Goal: Browse casually: Explore the website without a specific task or goal

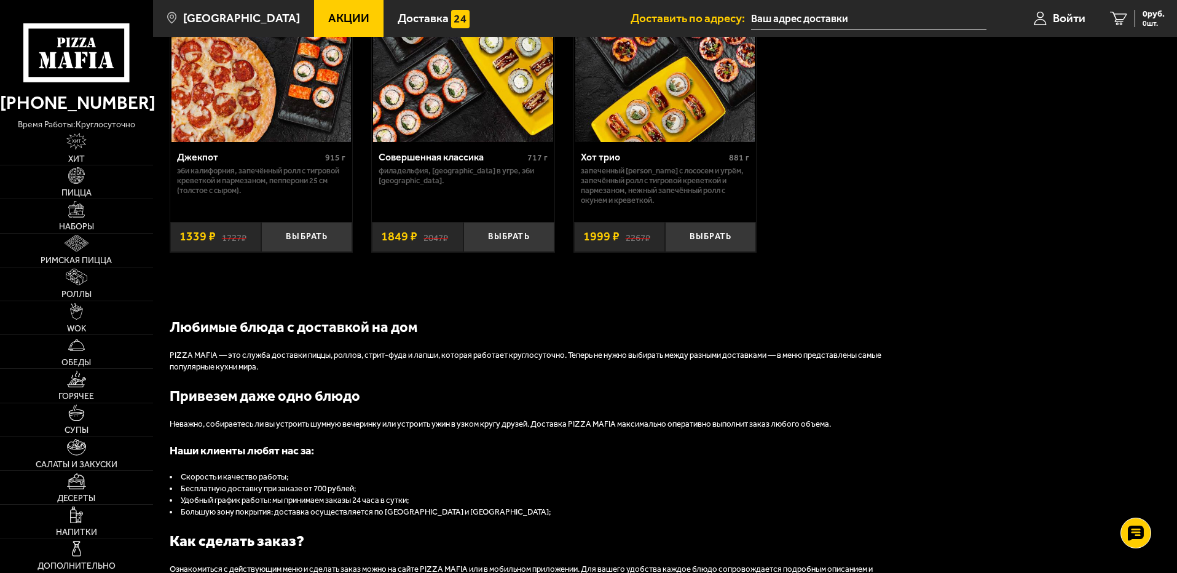
scroll to position [1167, 0]
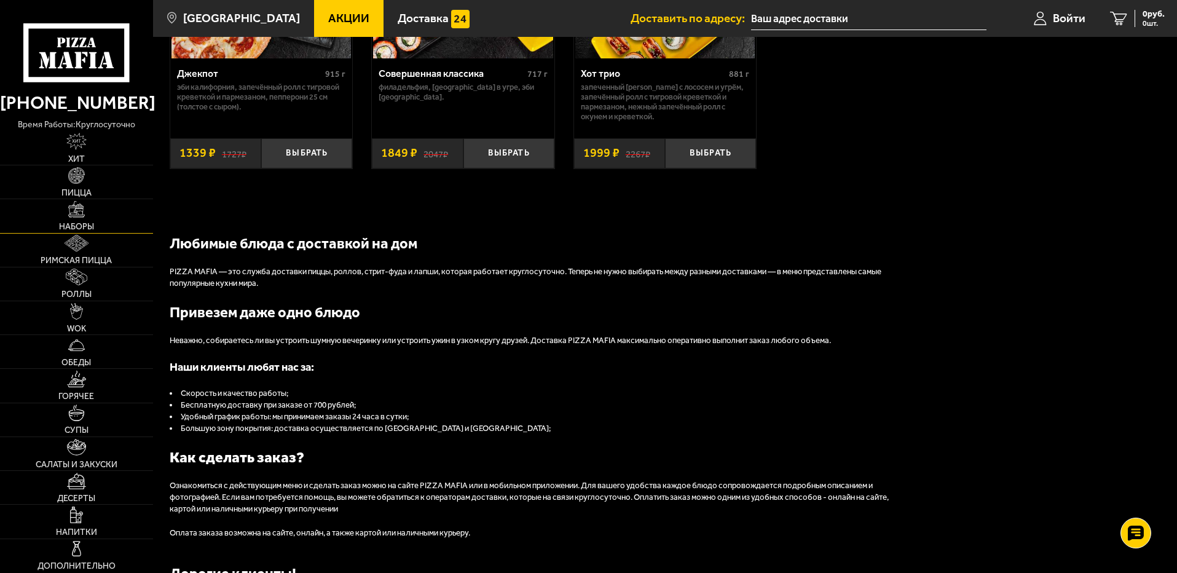
click at [70, 219] on link "Наборы" at bounding box center [76, 215] width 153 height 33
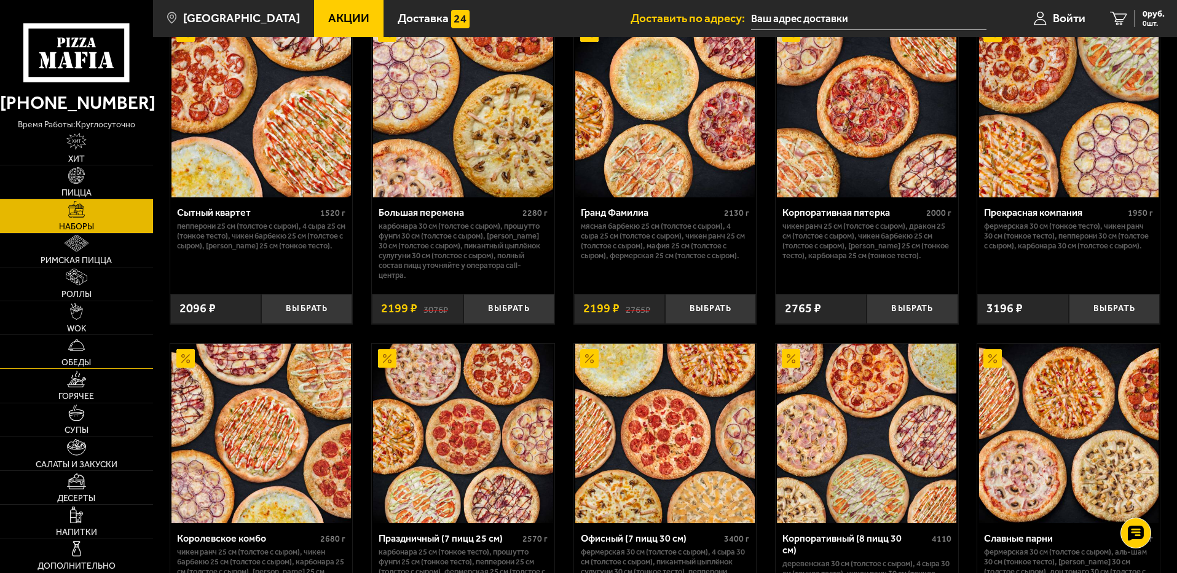
scroll to position [1443, 0]
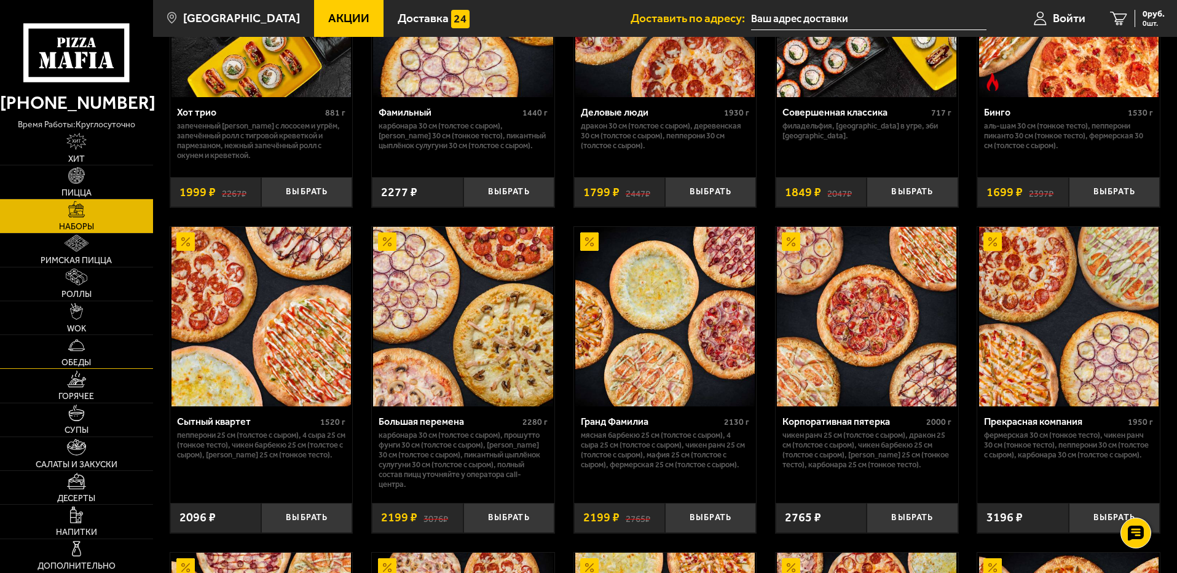
click at [71, 341] on img at bounding box center [76, 345] width 17 height 17
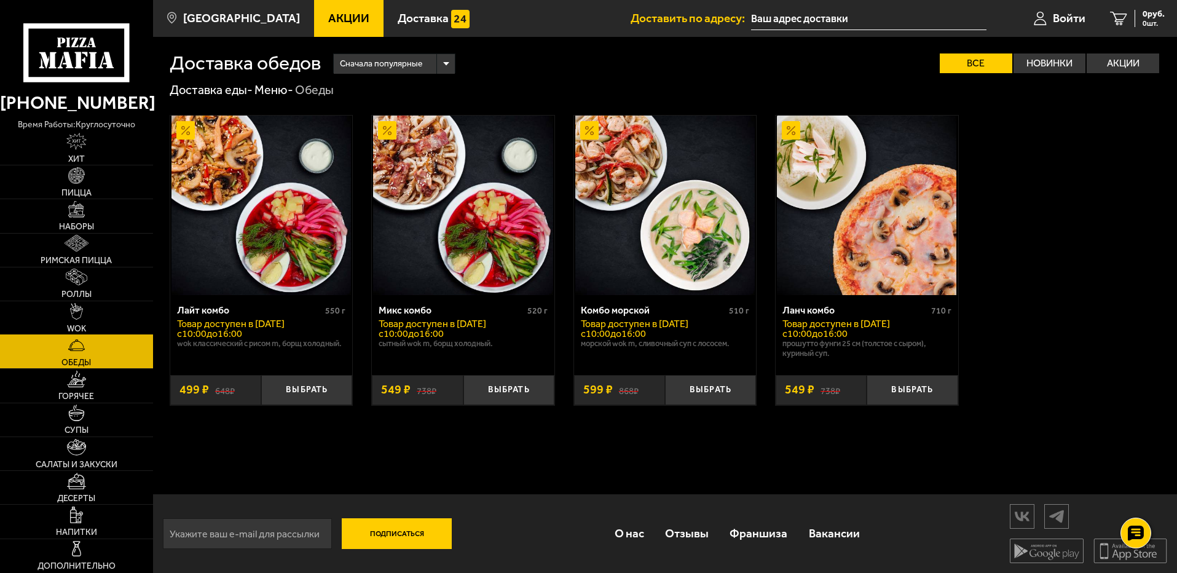
click at [73, 324] on span "WOK" at bounding box center [76, 328] width 19 height 9
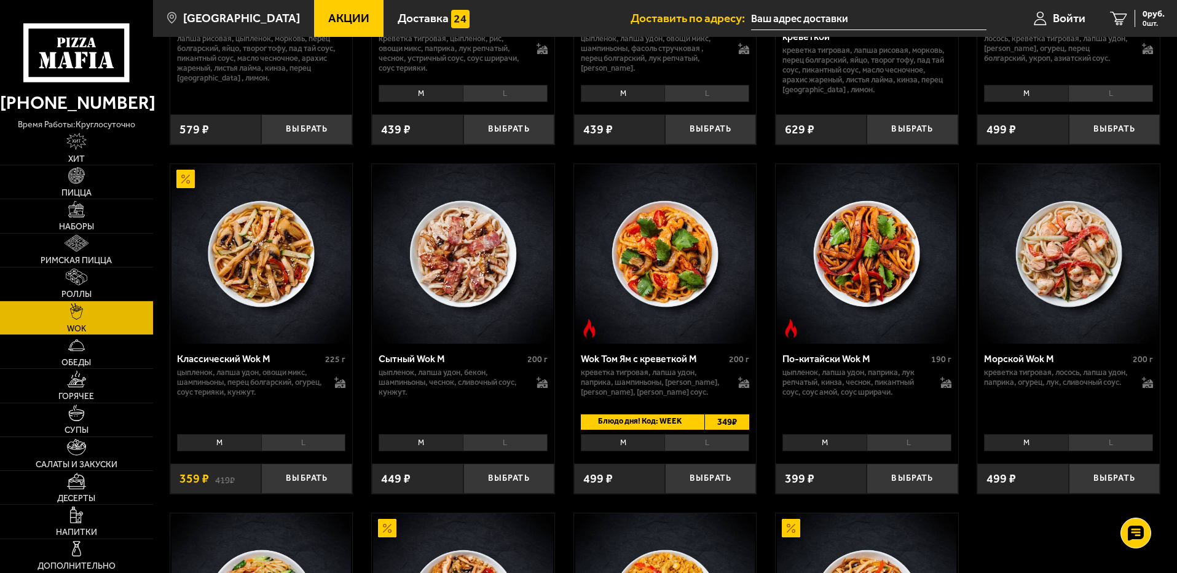
scroll to position [307, 0]
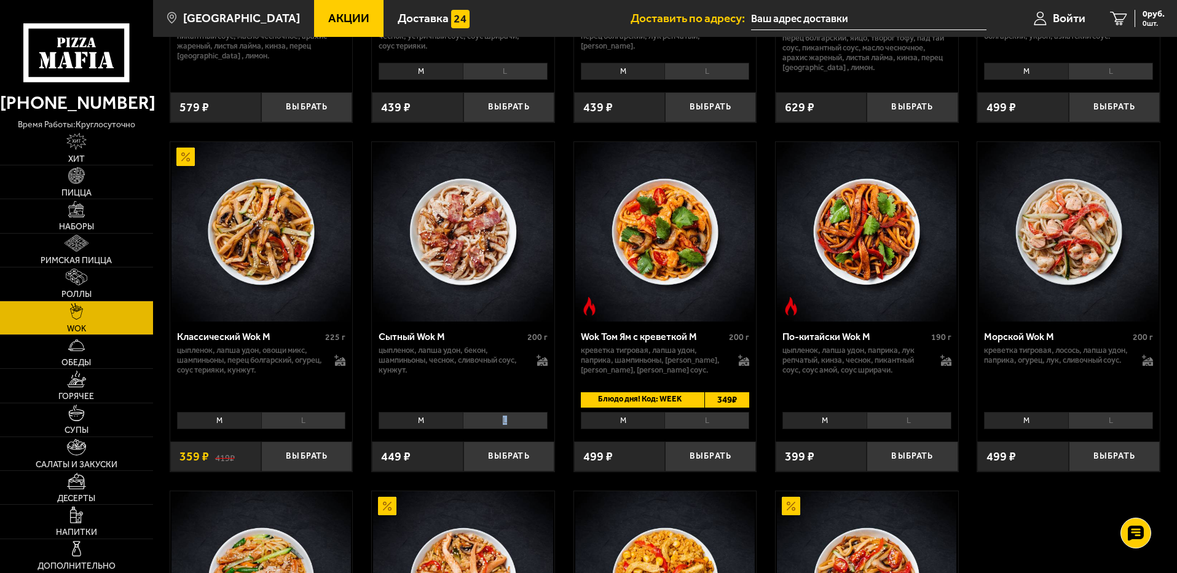
click at [505, 428] on li "L" at bounding box center [505, 420] width 85 height 17
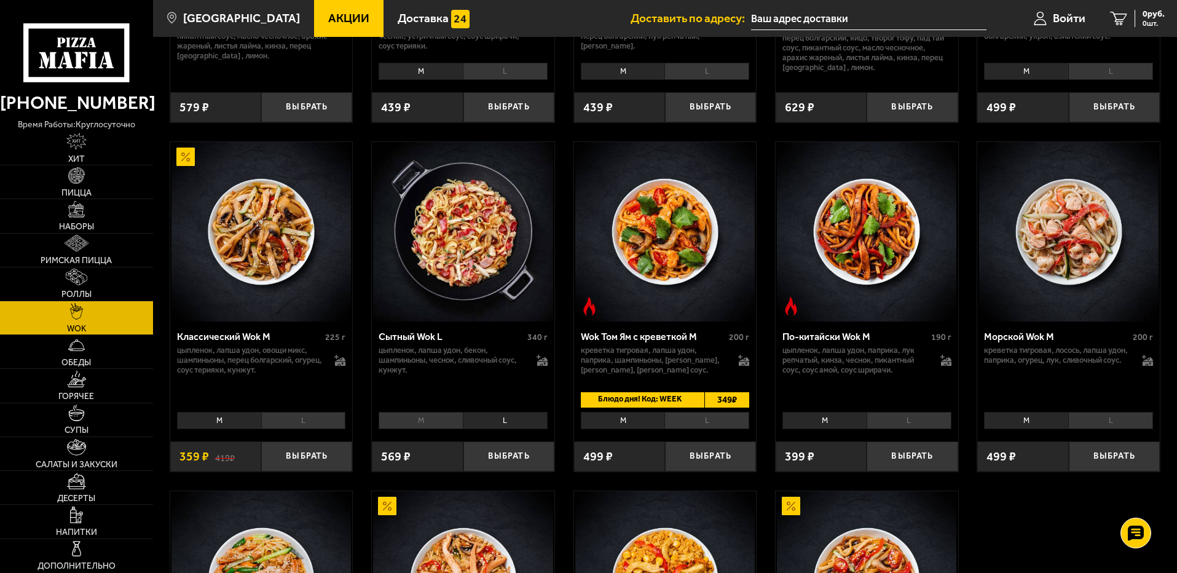
click at [414, 421] on li "M" at bounding box center [420, 420] width 84 height 17
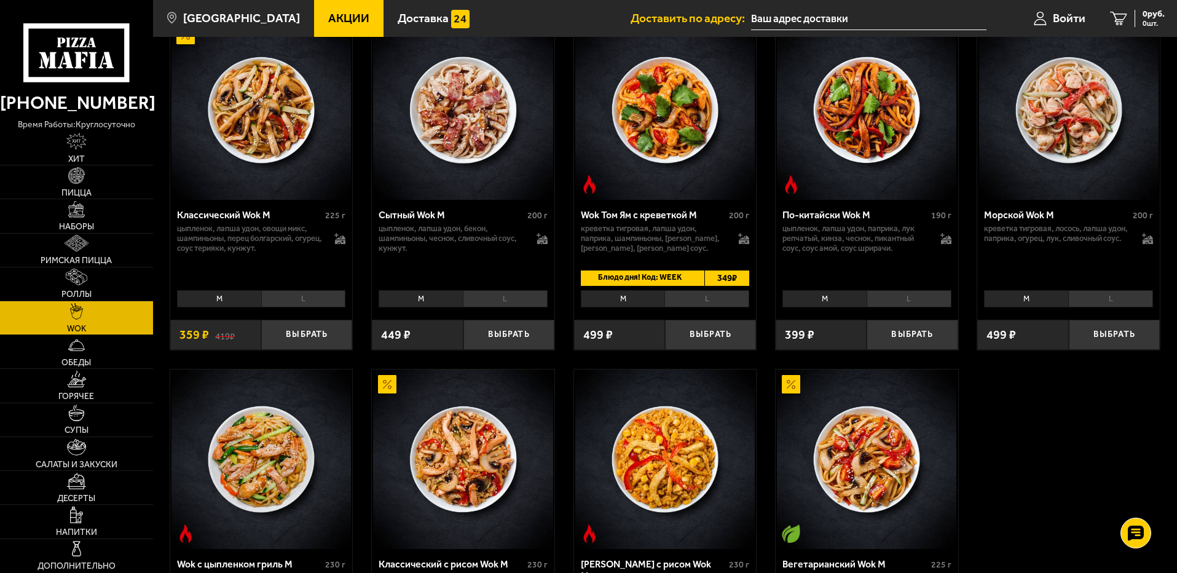
scroll to position [430, 0]
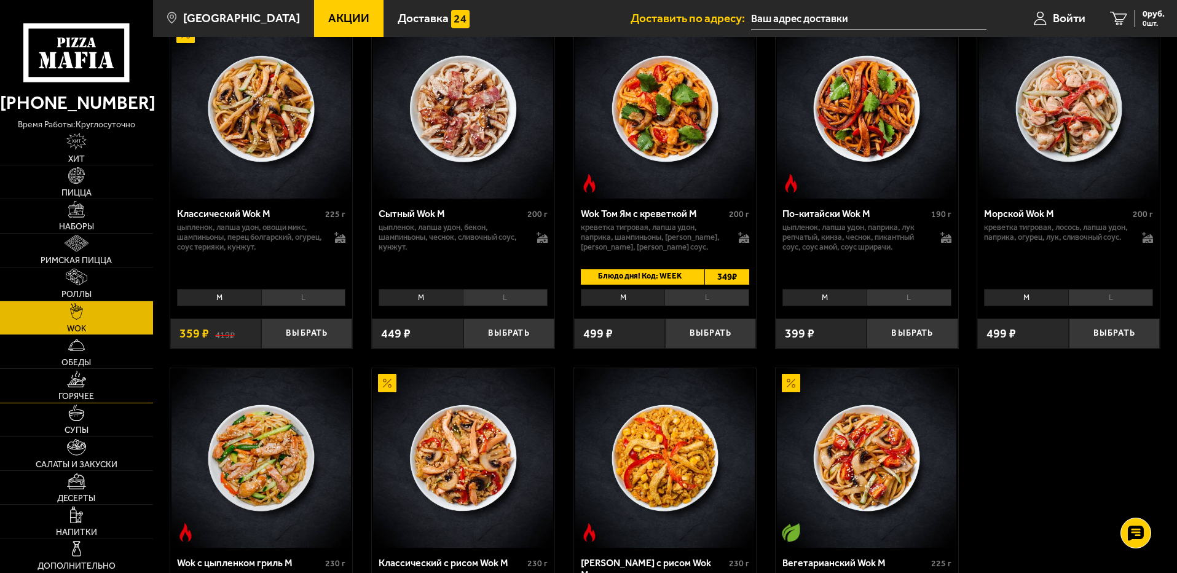
click at [74, 382] on img at bounding box center [76, 379] width 18 height 17
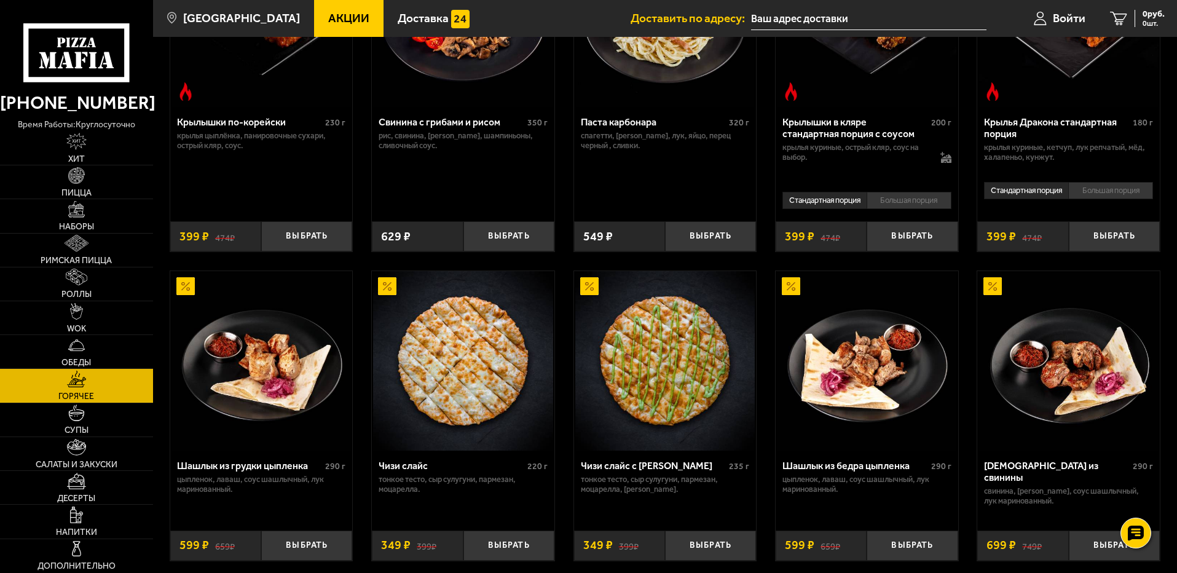
scroll to position [553, 0]
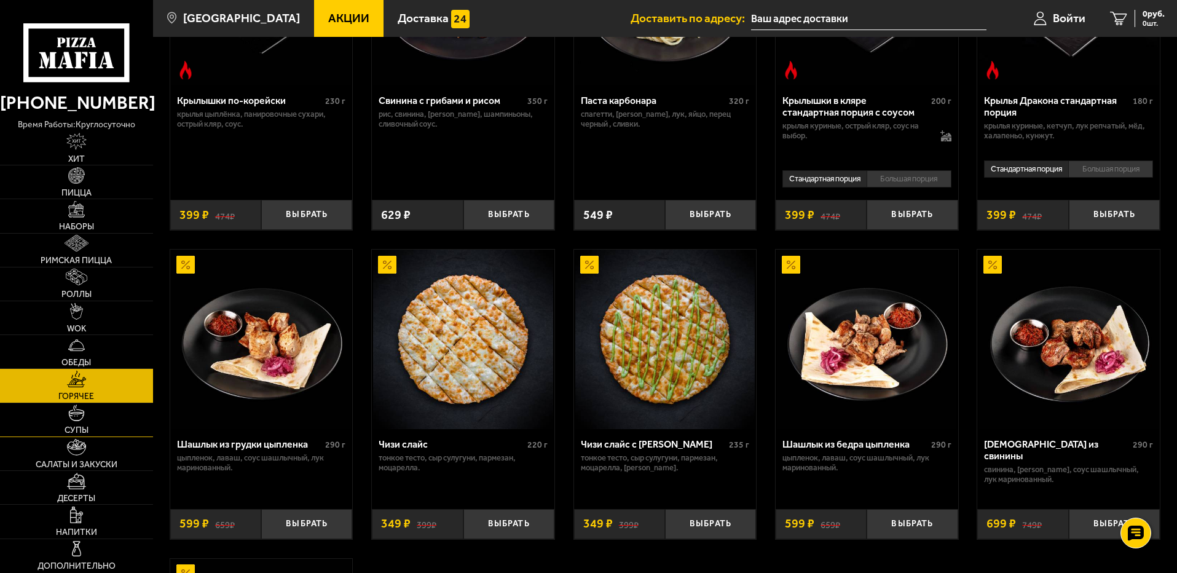
click at [83, 406] on img at bounding box center [76, 412] width 17 height 17
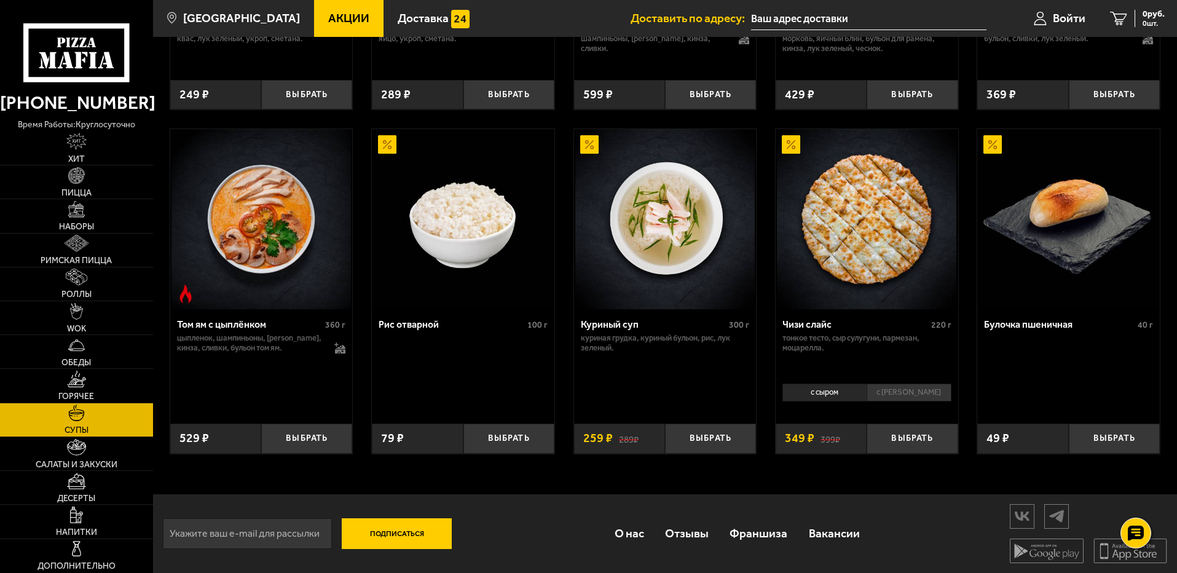
scroll to position [439, 0]
click at [96, 447] on link "Салаты и закуски" at bounding box center [76, 453] width 153 height 33
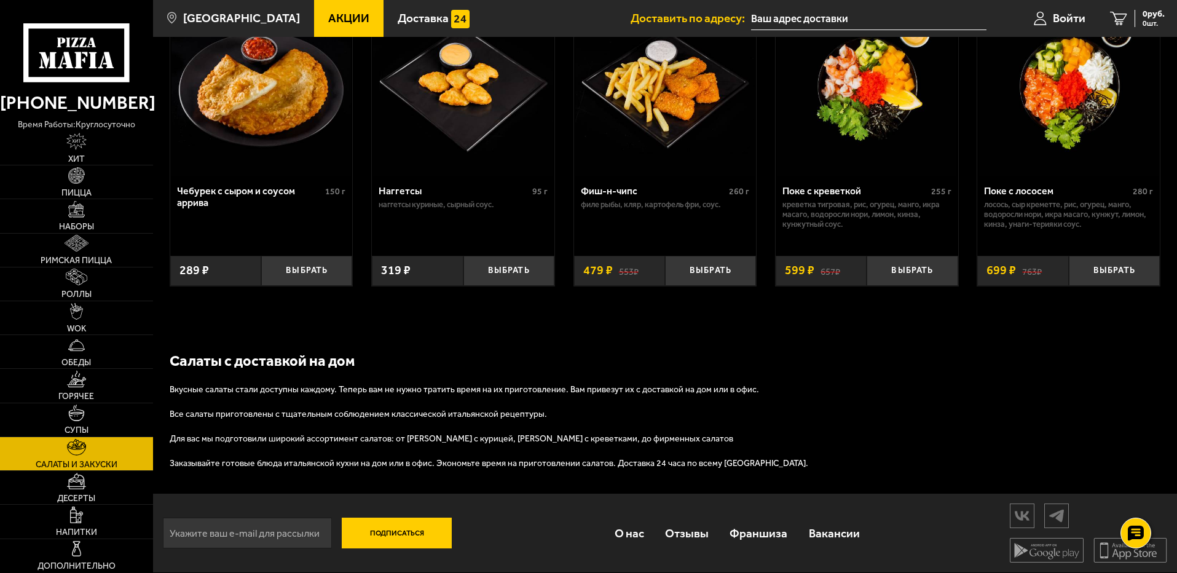
scroll to position [809, 0]
click at [79, 522] on img at bounding box center [76, 514] width 13 height 17
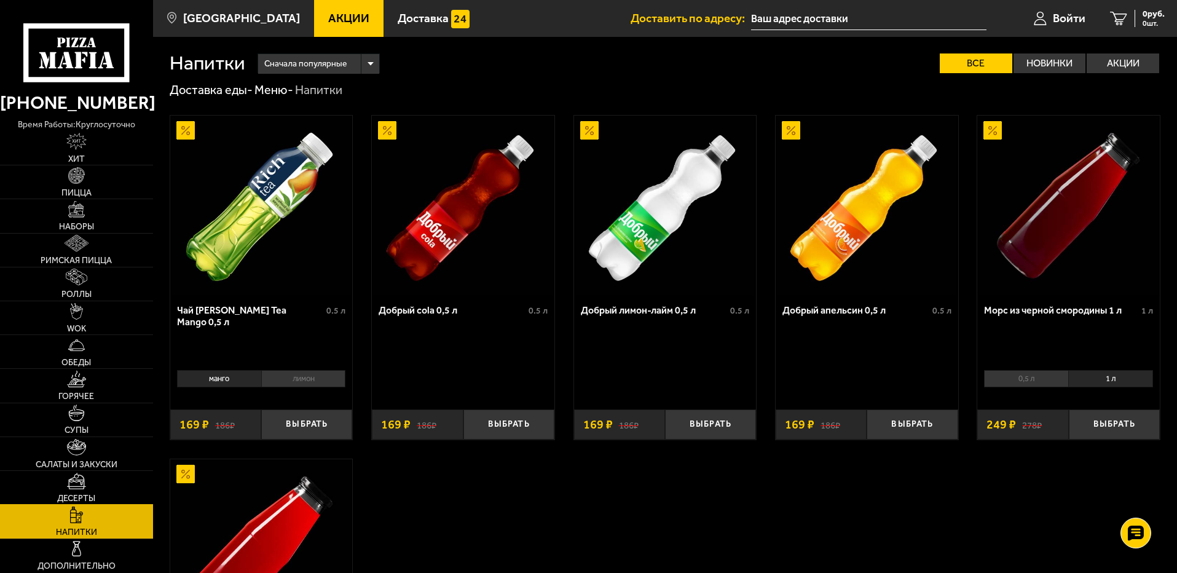
click at [87, 473] on link "Десерты" at bounding box center [76, 487] width 153 height 33
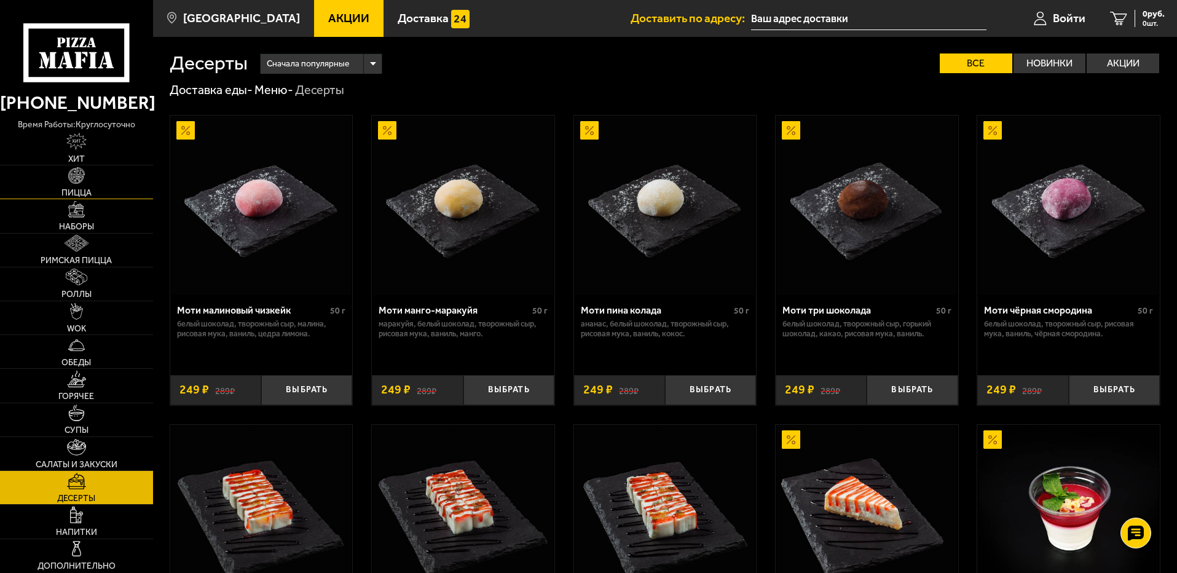
click at [79, 170] on img at bounding box center [76, 175] width 17 height 17
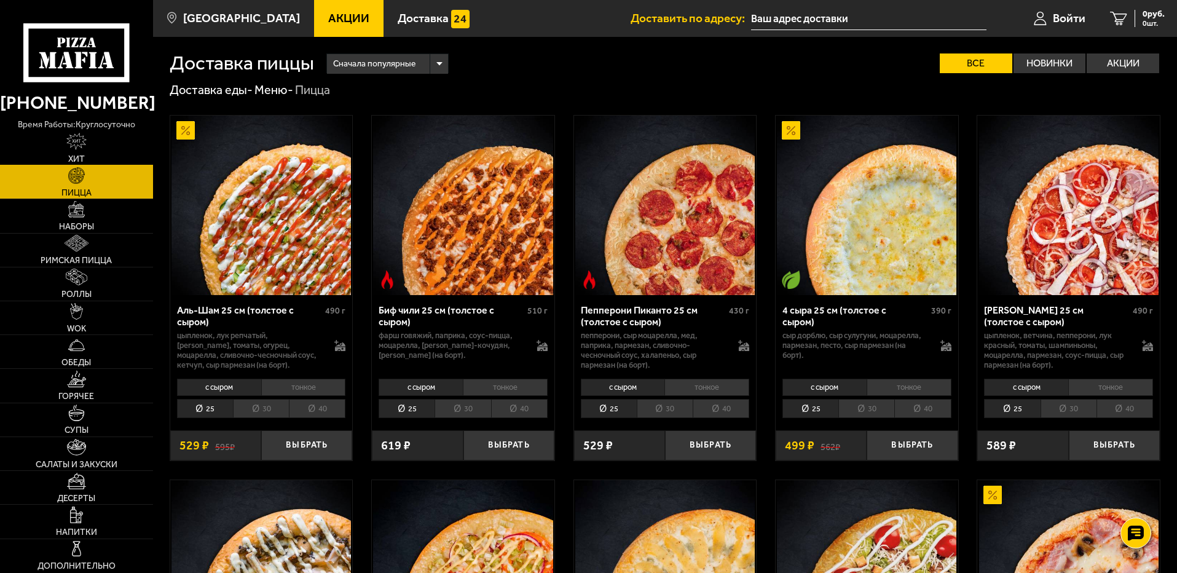
click at [81, 141] on img at bounding box center [76, 141] width 20 height 17
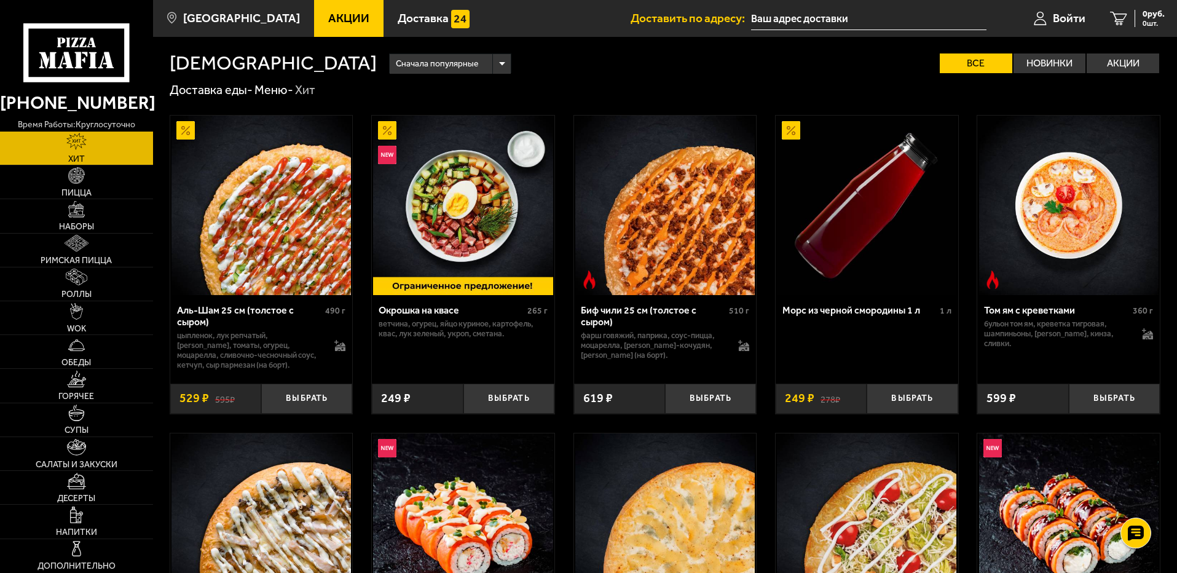
scroll to position [61, 0]
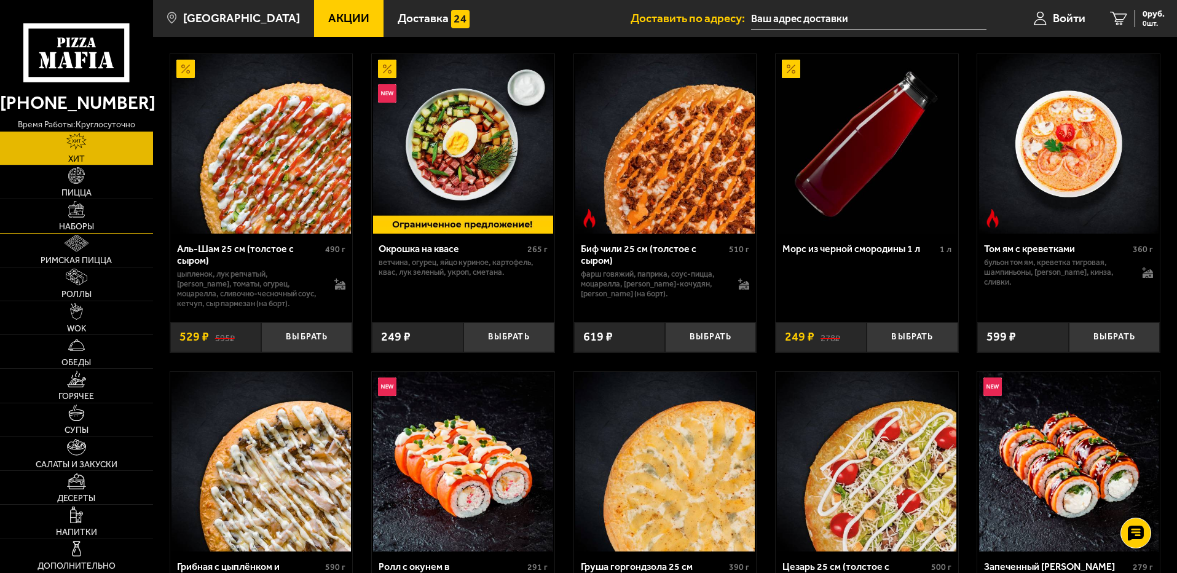
click at [64, 206] on link "Наборы" at bounding box center [76, 215] width 153 height 33
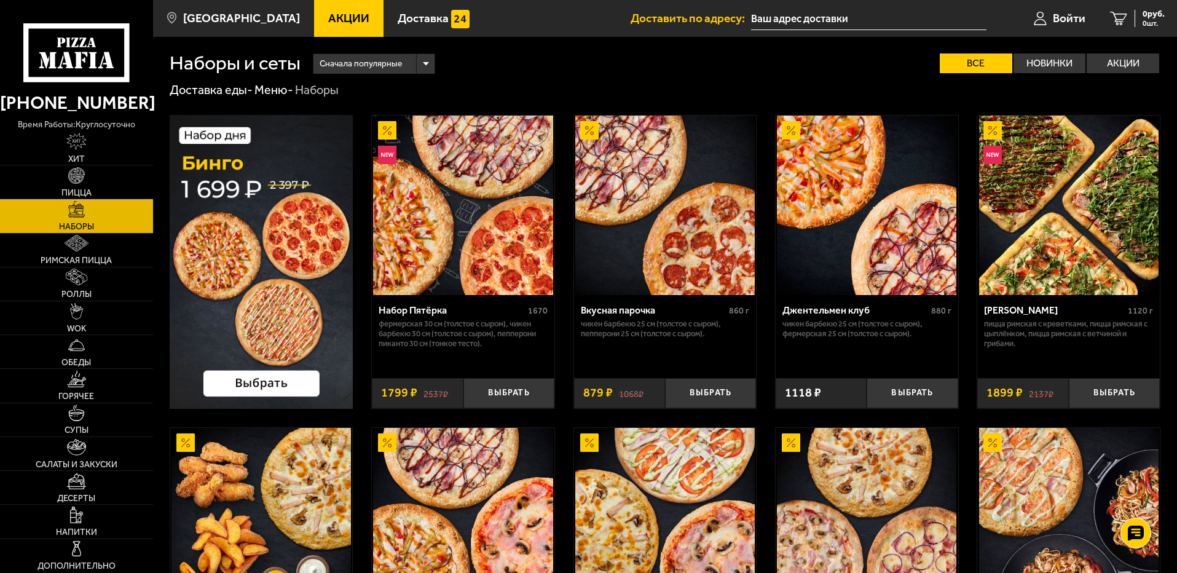
click at [286, 307] on img at bounding box center [262, 262] width 184 height 294
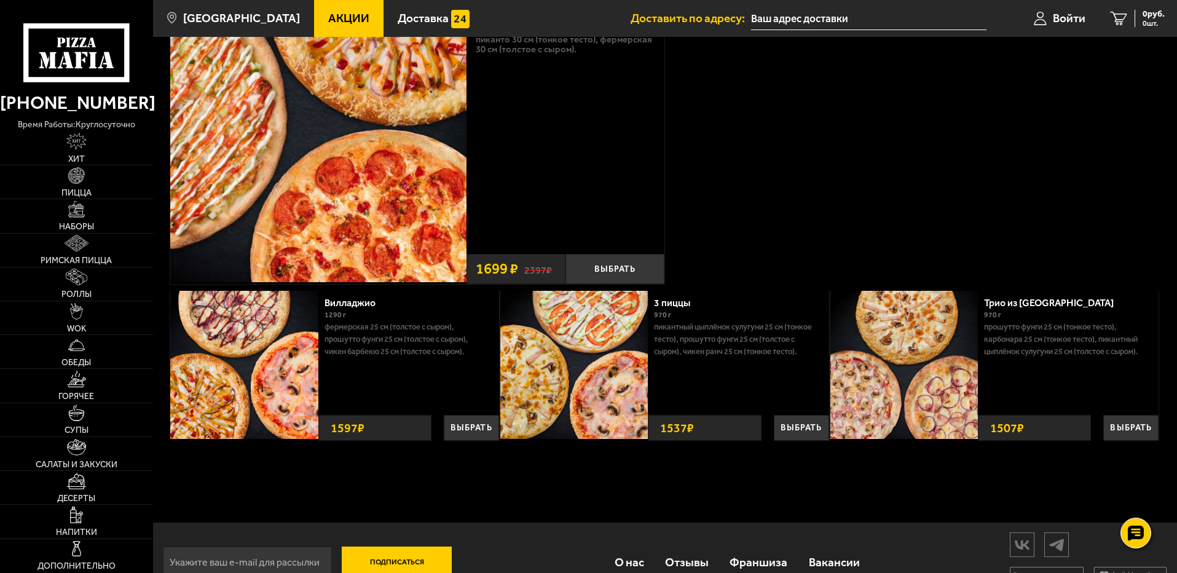
scroll to position [155, 0]
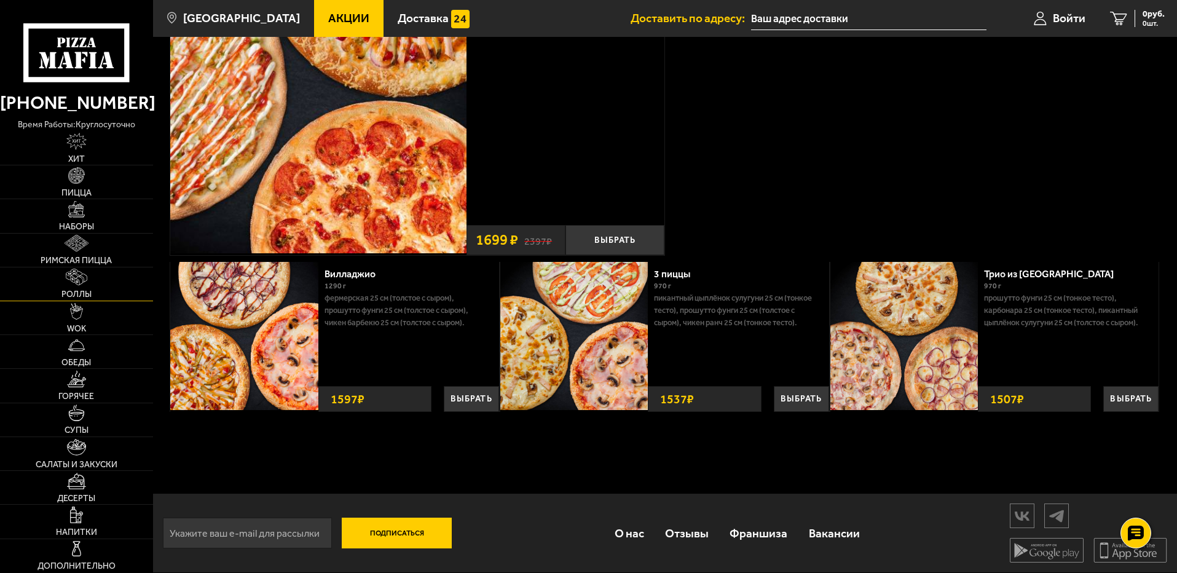
click at [77, 286] on link "Роллы" at bounding box center [76, 283] width 153 height 33
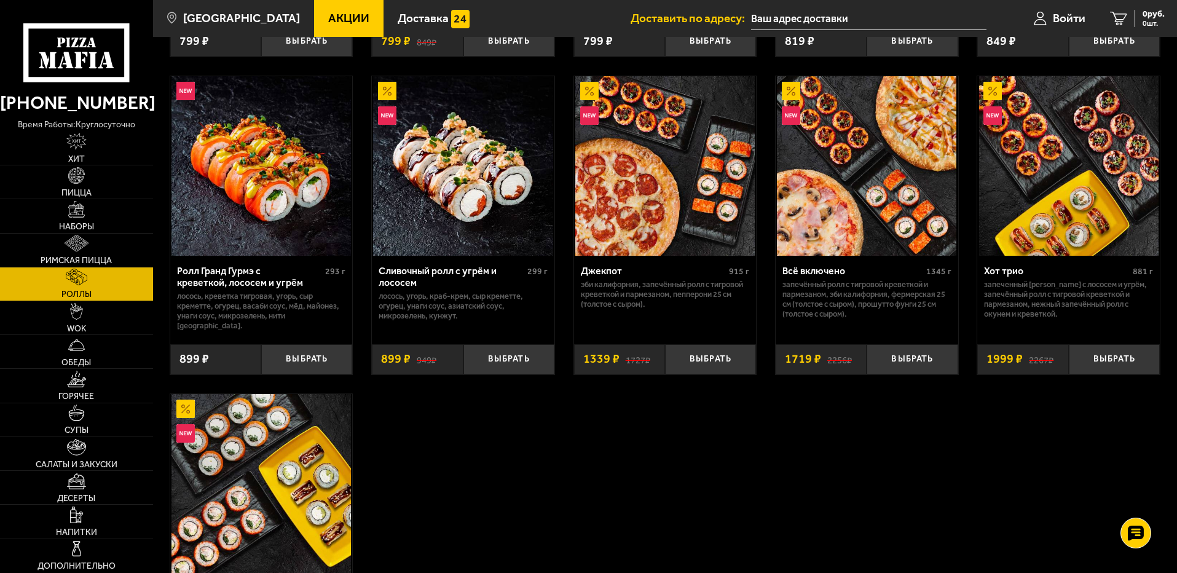
scroll to position [676, 0]
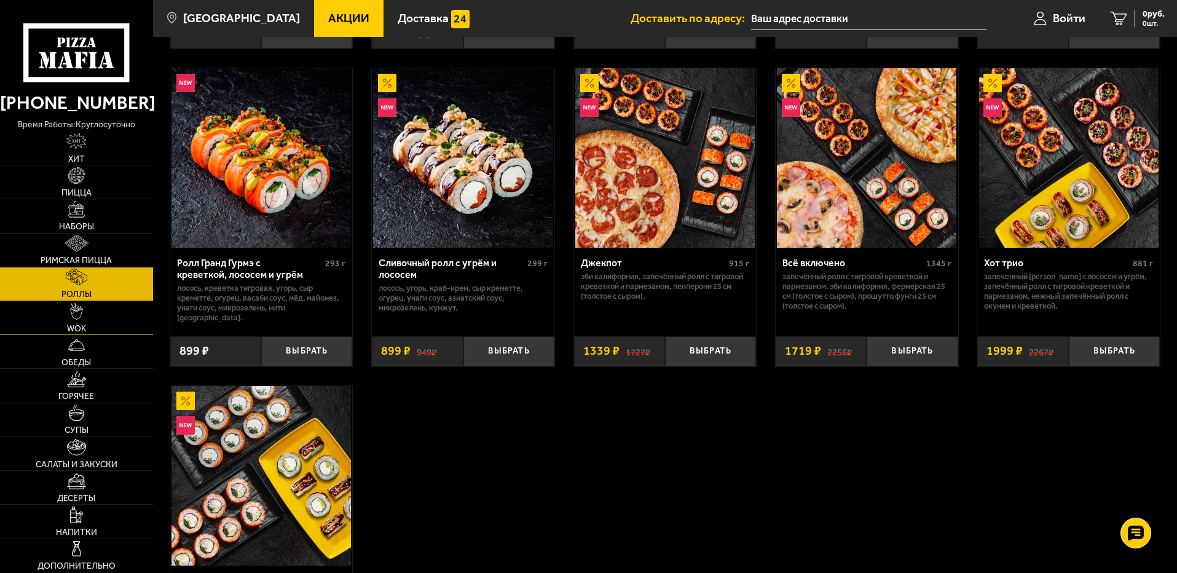
click at [73, 313] on img at bounding box center [76, 311] width 13 height 17
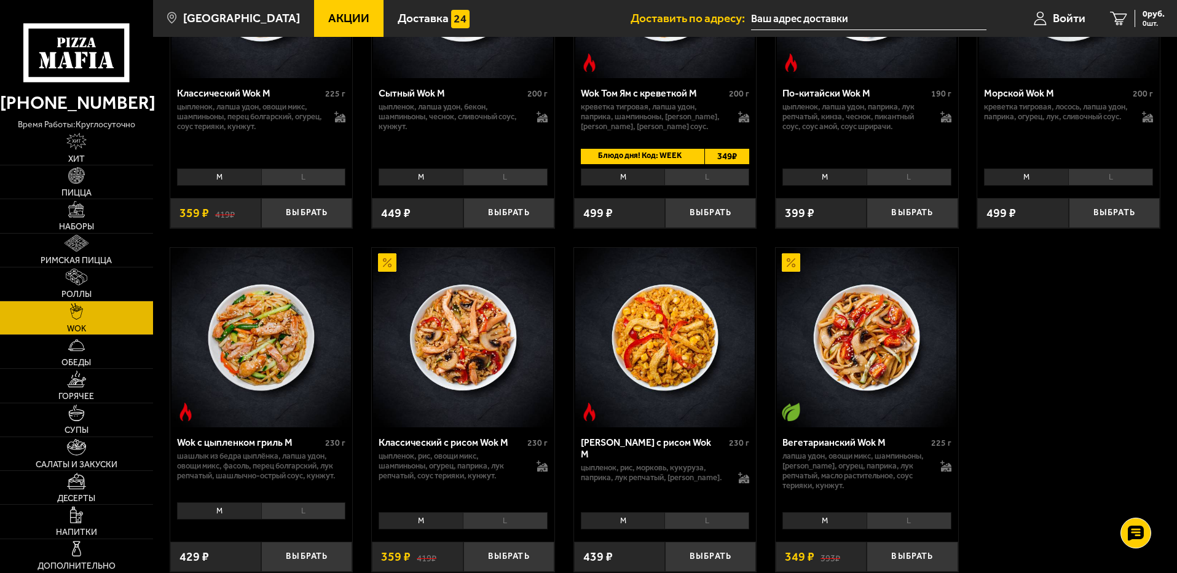
scroll to position [553, 0]
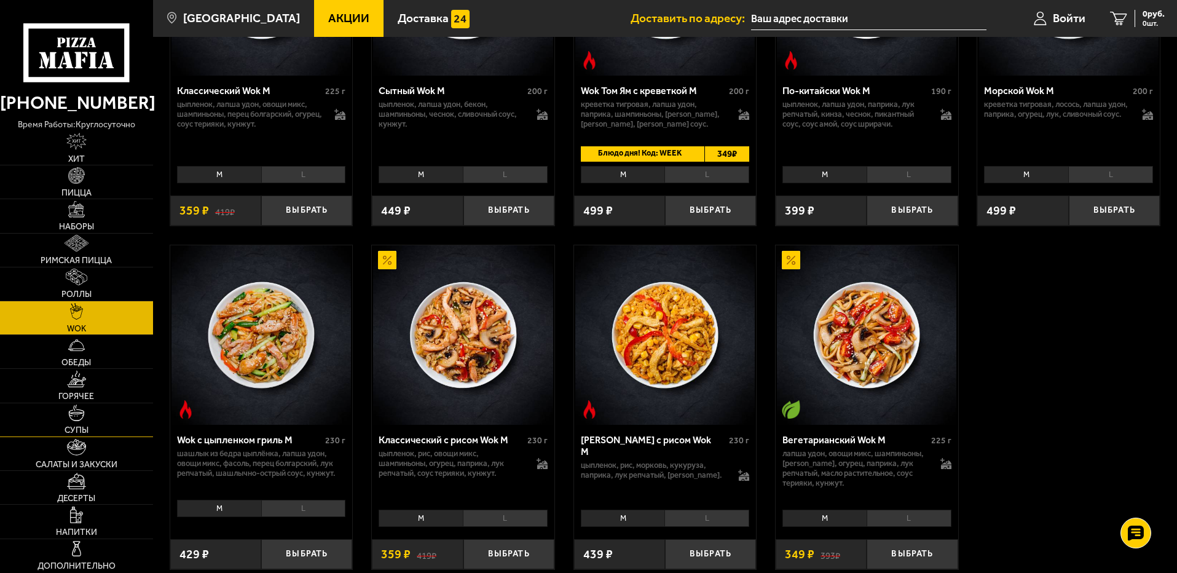
click at [79, 423] on link "Супы" at bounding box center [76, 419] width 153 height 33
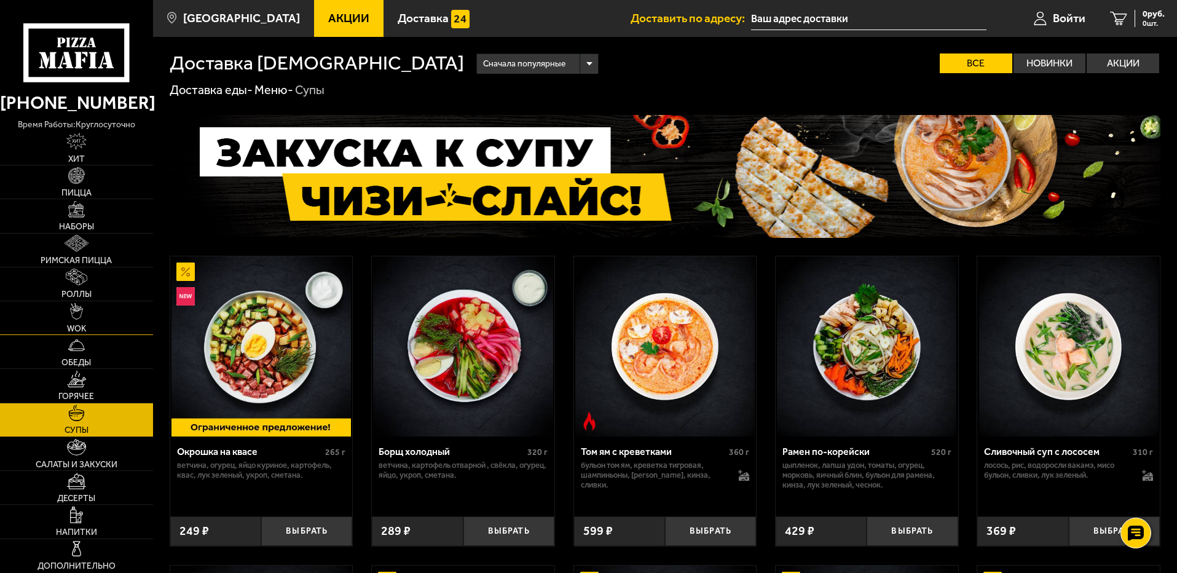
scroll to position [61, 0]
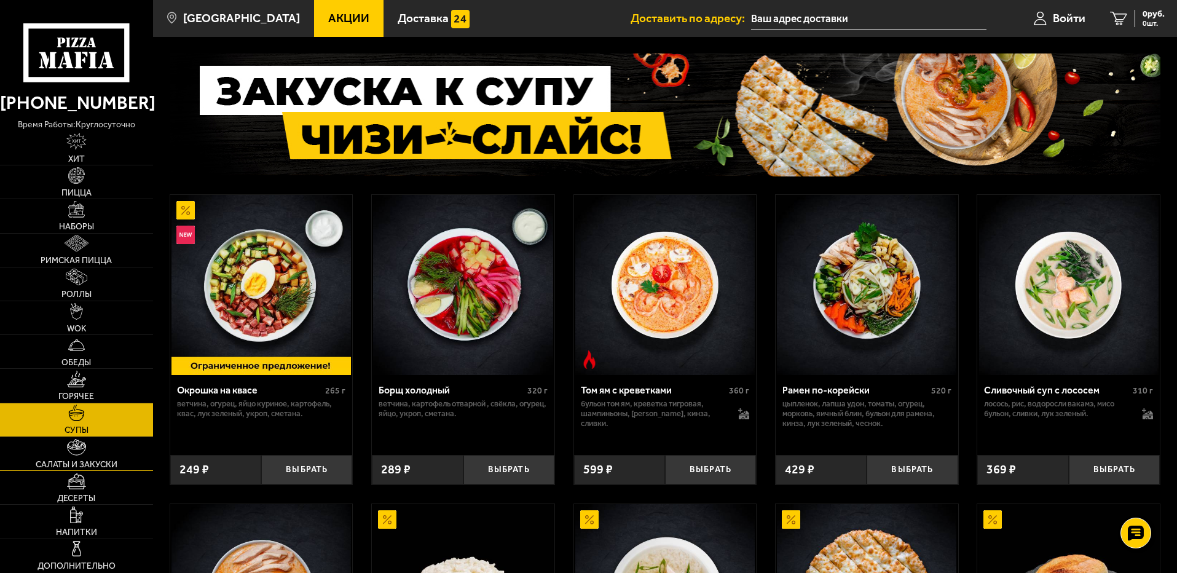
click at [86, 457] on link "Салаты и закуски" at bounding box center [76, 453] width 153 height 33
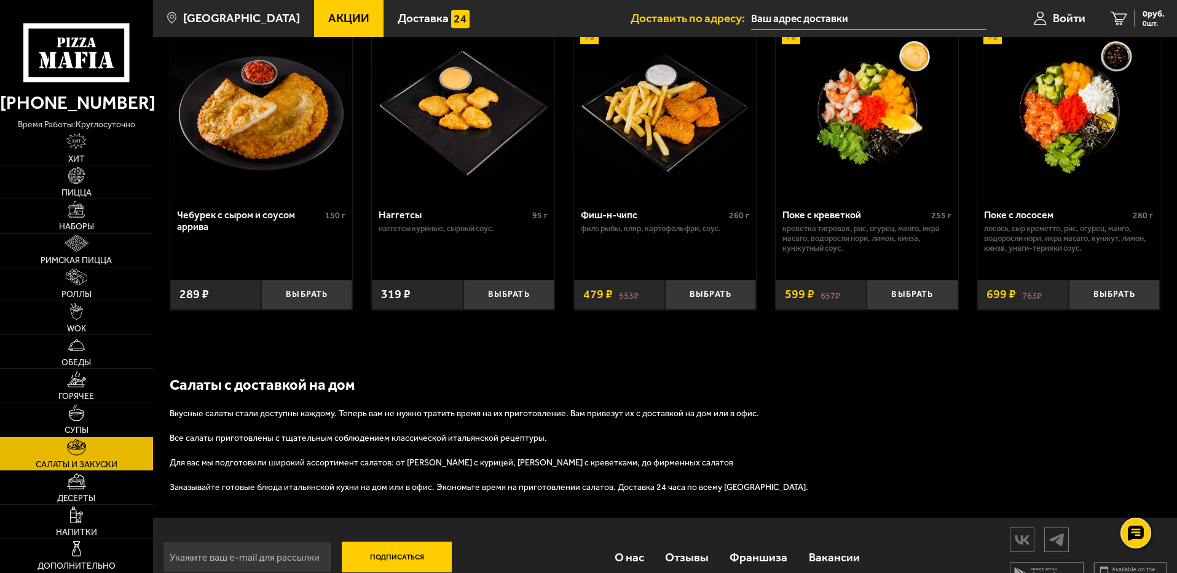
scroll to position [809, 0]
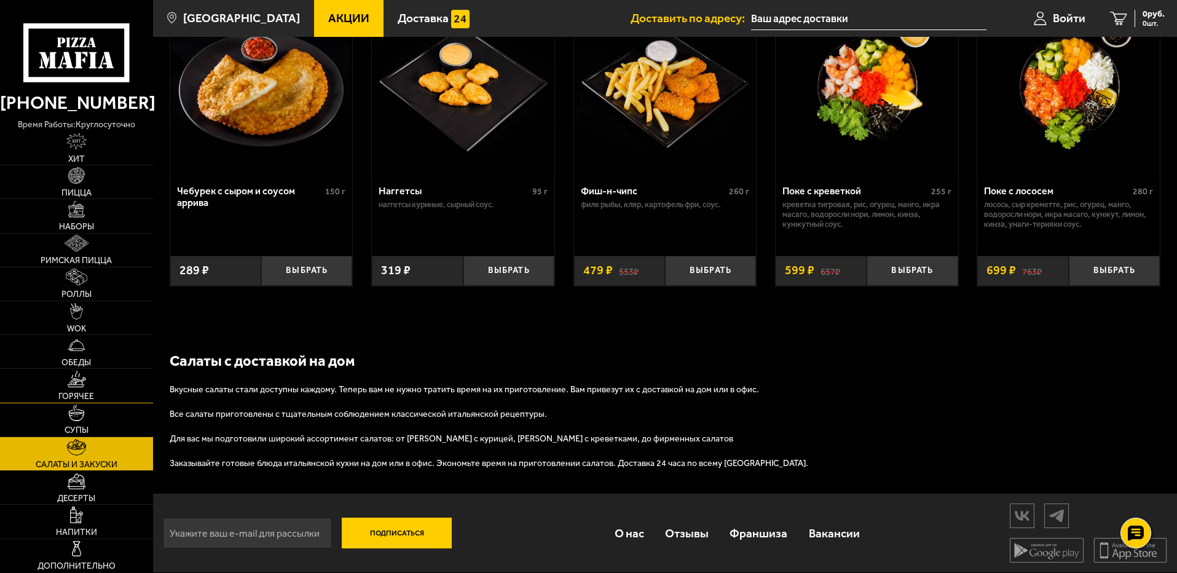
click at [68, 380] on img at bounding box center [76, 379] width 18 height 17
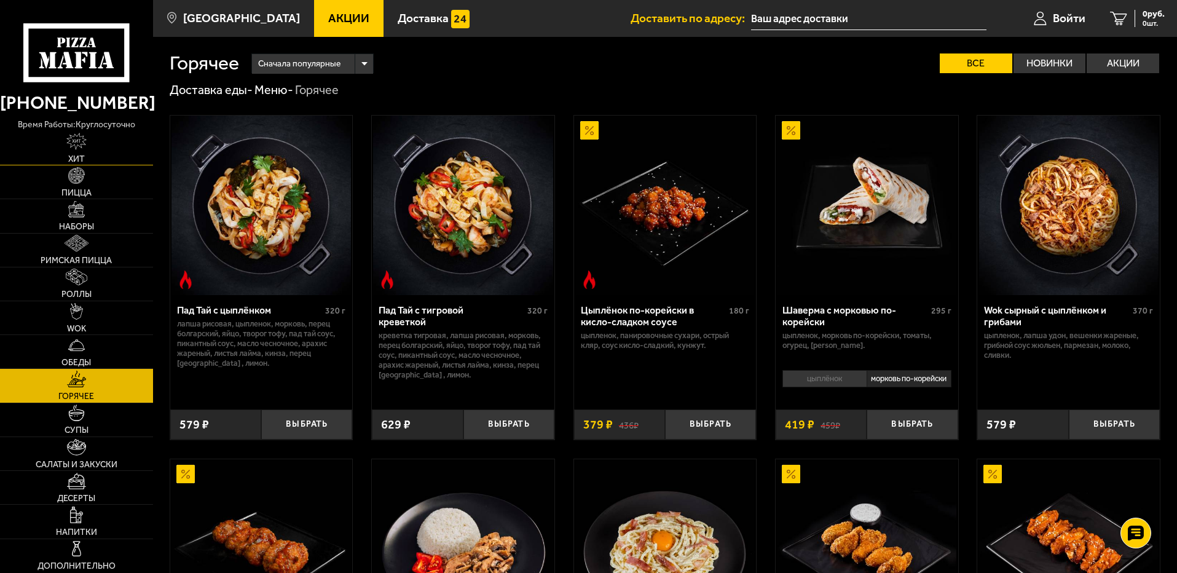
click at [90, 152] on link "Хит" at bounding box center [76, 147] width 153 height 33
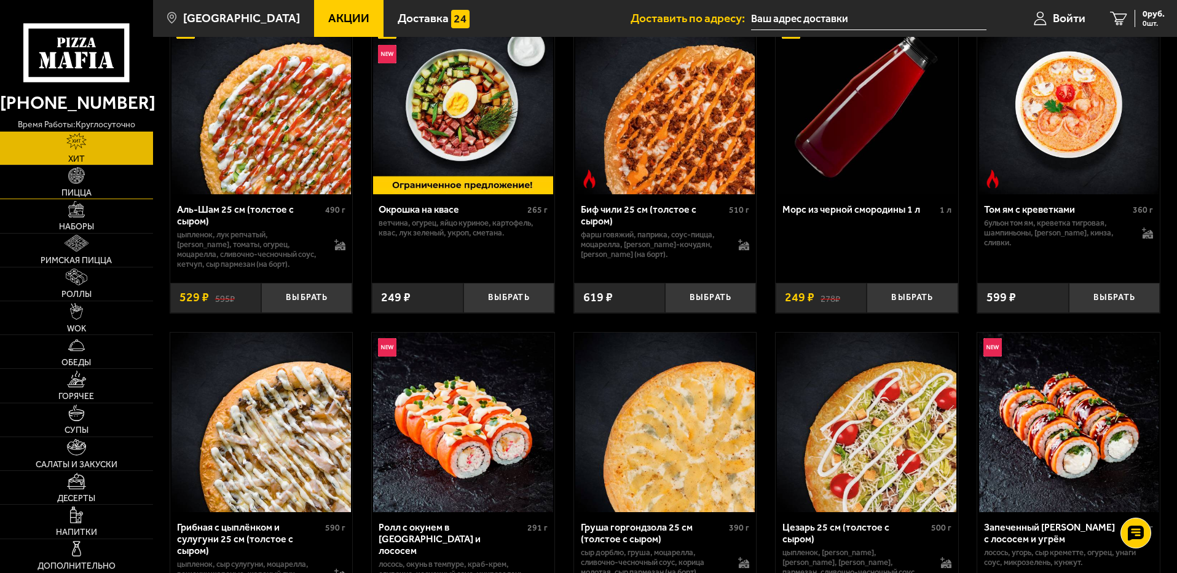
scroll to position [369, 0]
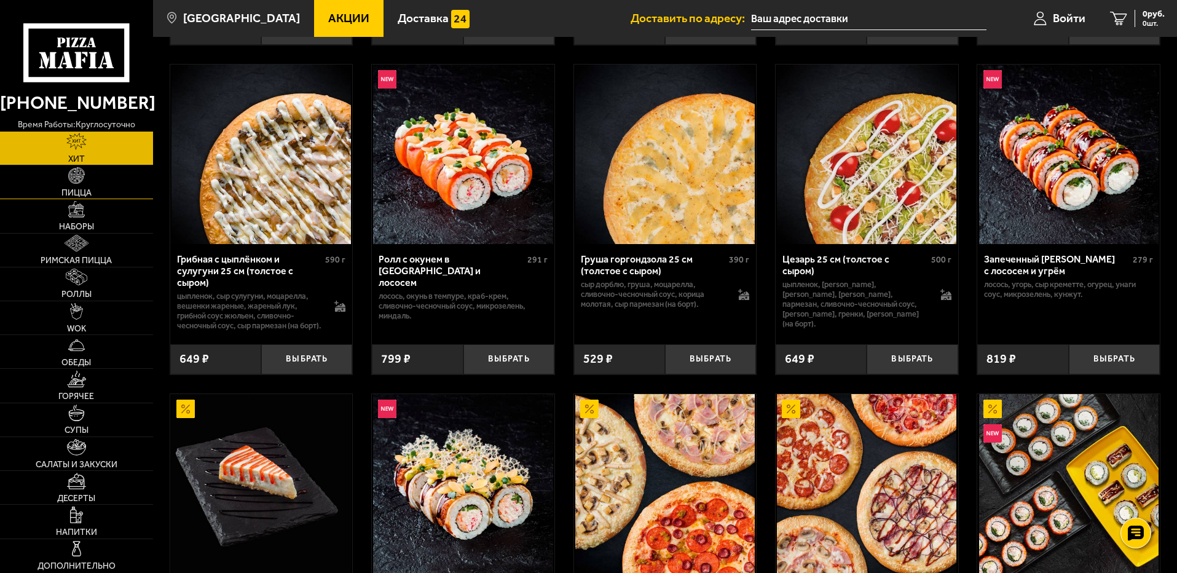
click at [83, 184] on link "Пицца" at bounding box center [76, 181] width 153 height 33
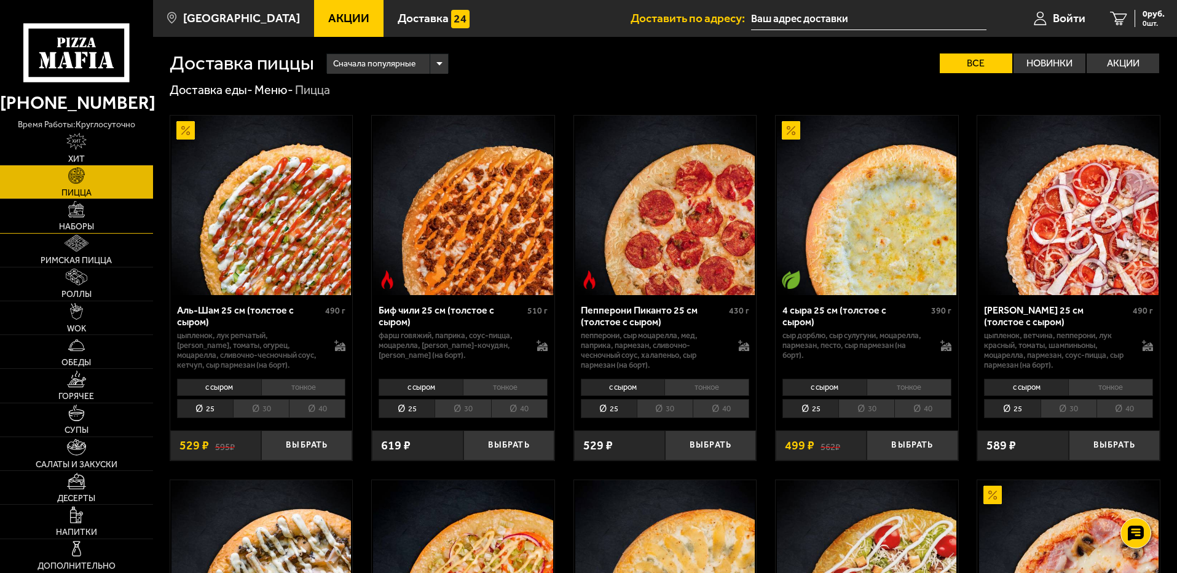
click at [86, 232] on link "Наборы" at bounding box center [76, 215] width 153 height 33
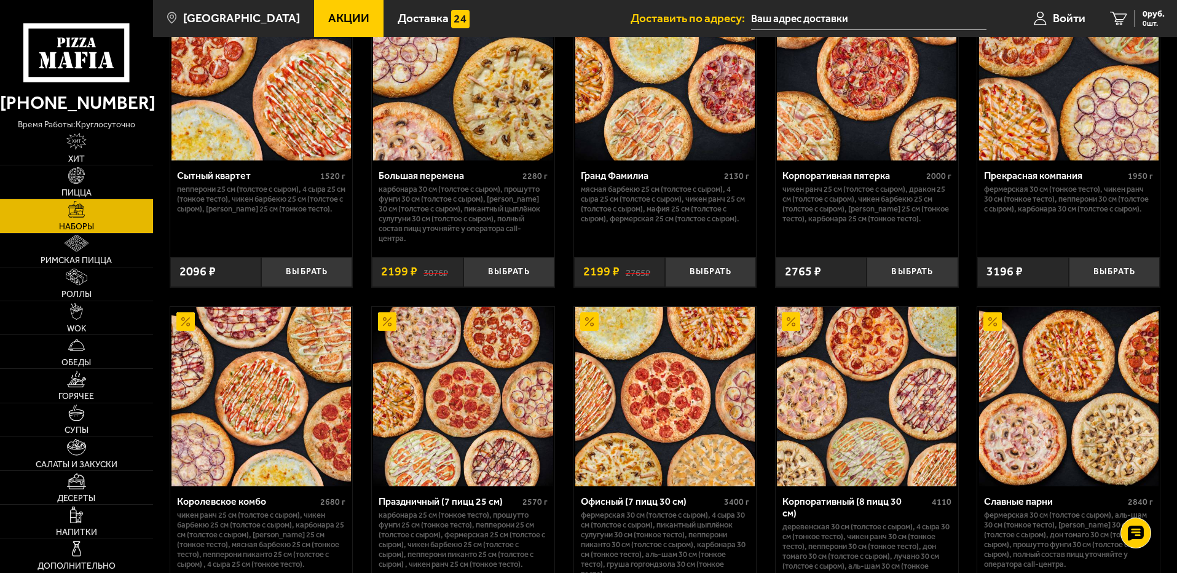
scroll to position [1873, 0]
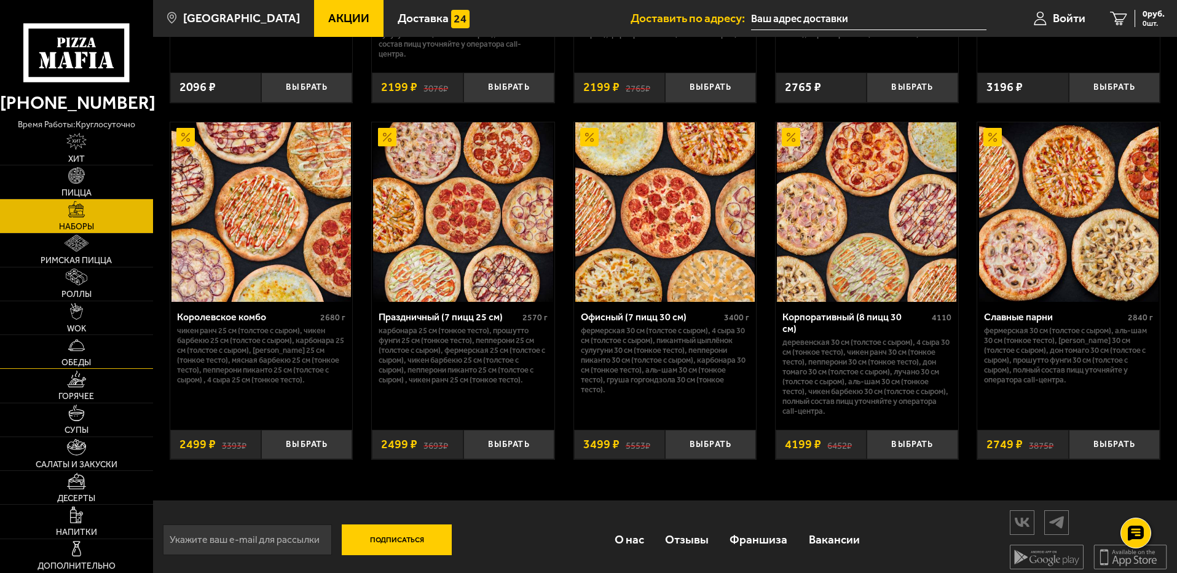
click at [87, 350] on link "Обеды" at bounding box center [76, 351] width 153 height 33
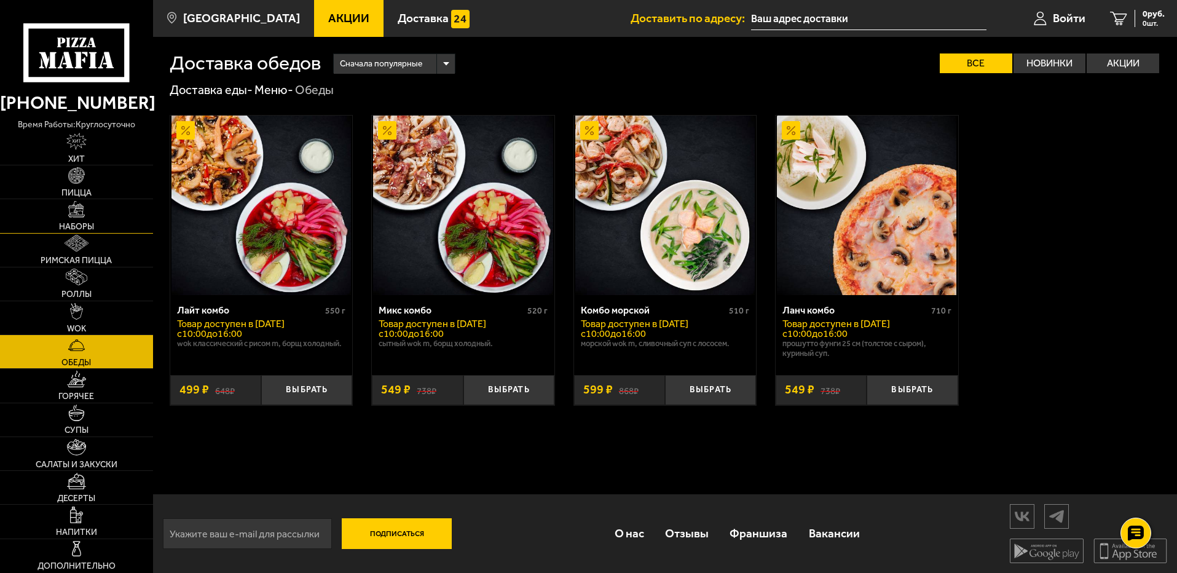
click at [79, 219] on link "Наборы" at bounding box center [76, 215] width 153 height 33
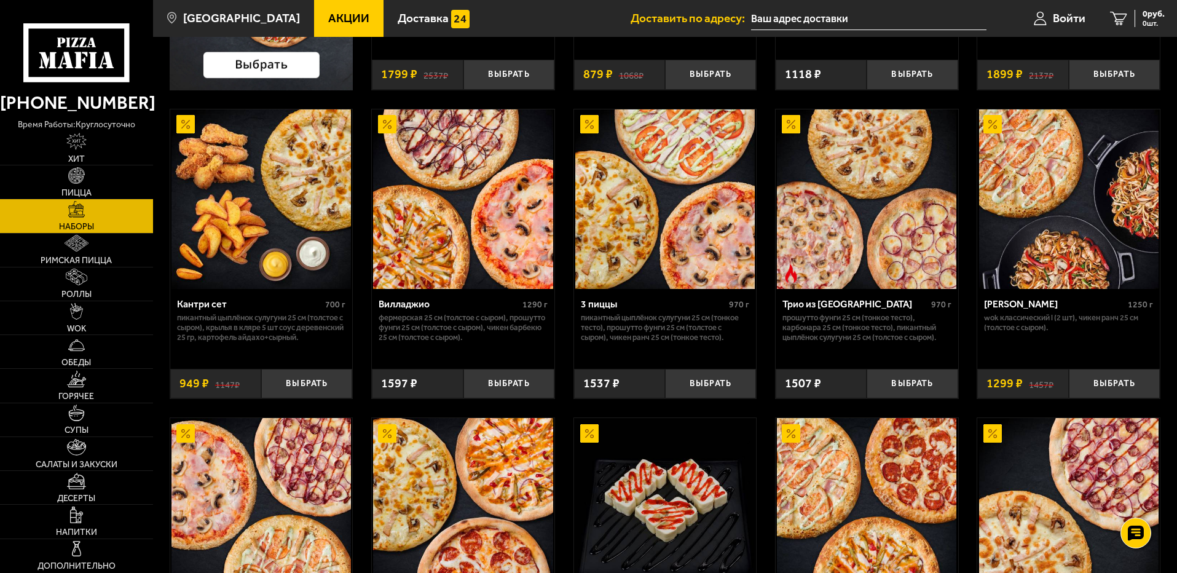
scroll to position [307, 0]
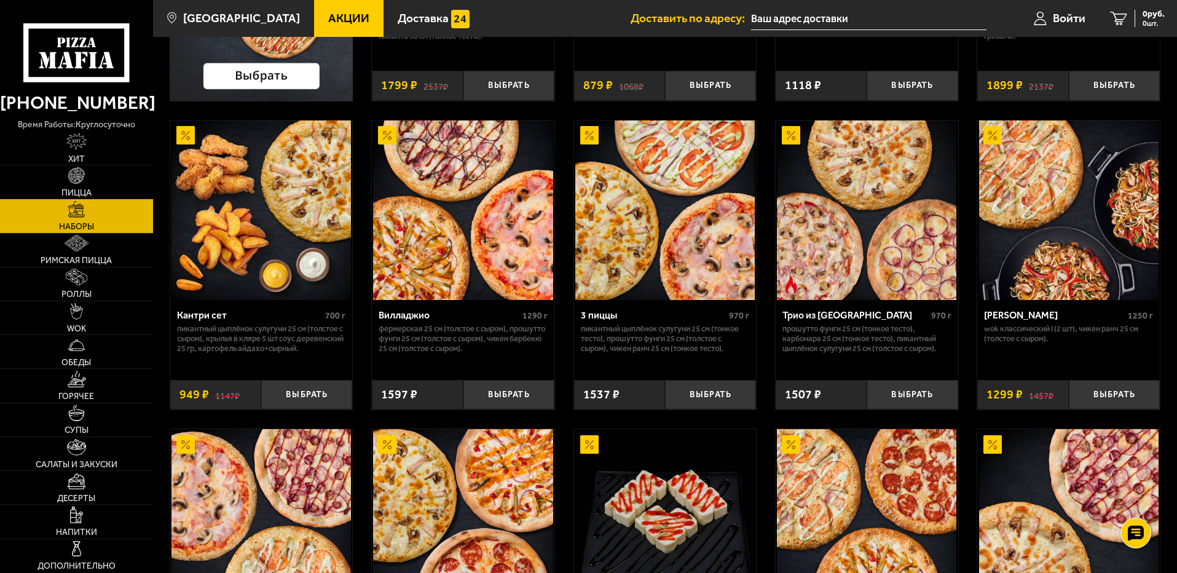
drag, startPoint x: 755, startPoint y: 320, endPoint x: 513, endPoint y: 190, distance: 274.1
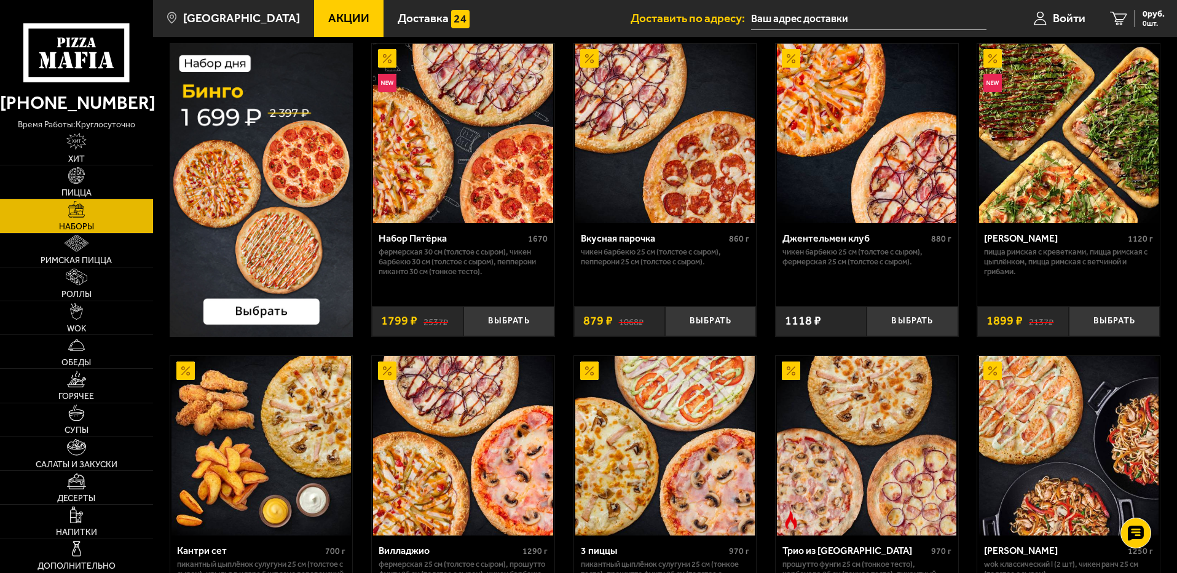
scroll to position [61, 0]
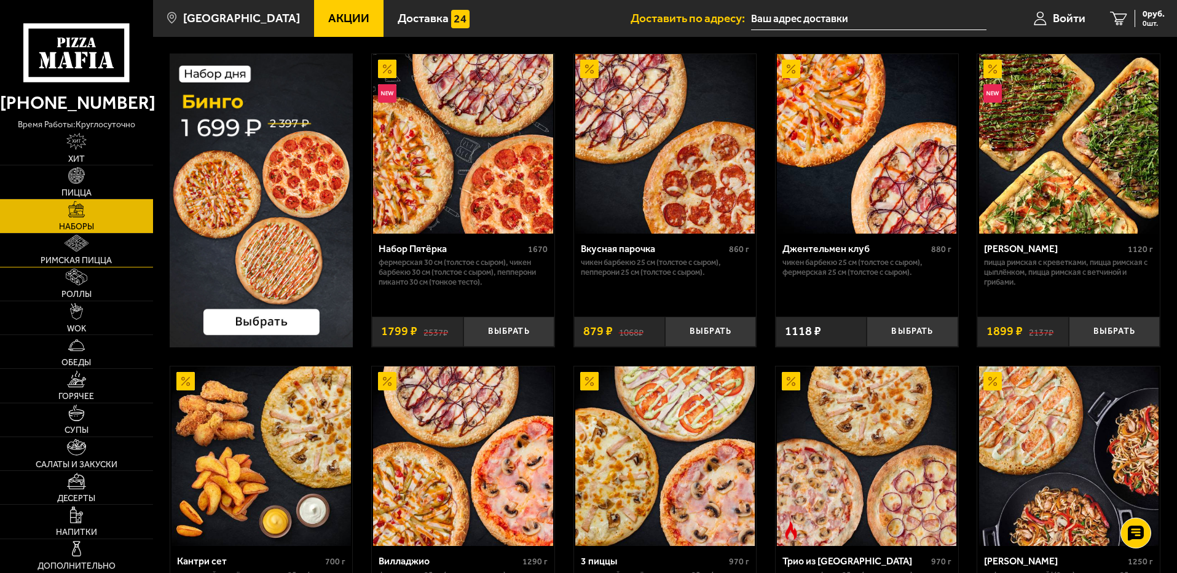
click at [98, 248] on link "Римская пицца" at bounding box center [76, 249] width 153 height 33
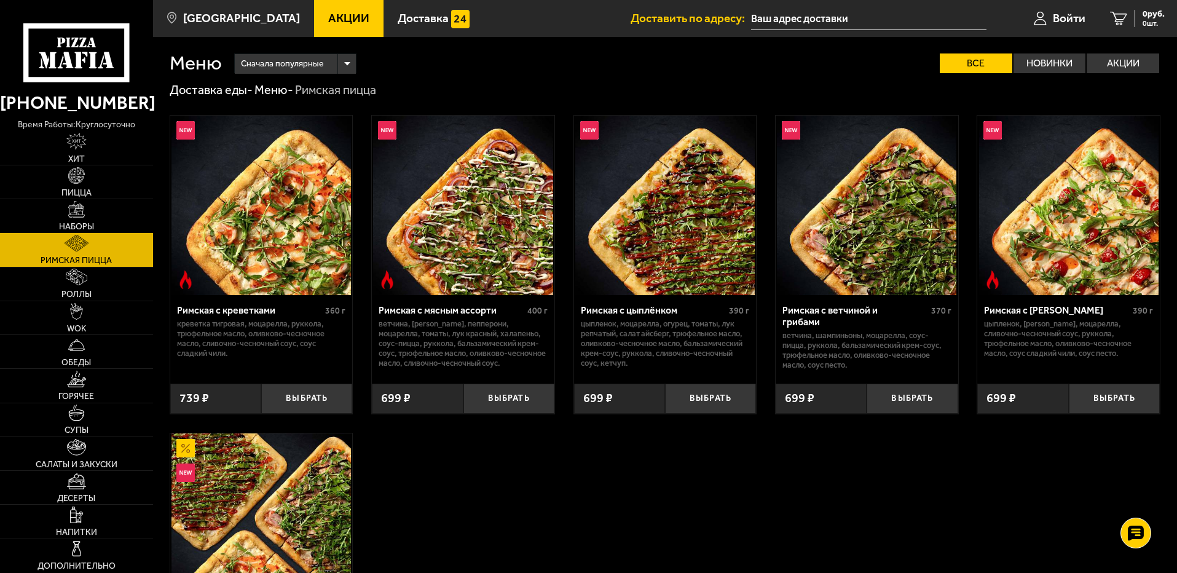
click at [79, 210] on img at bounding box center [76, 209] width 17 height 17
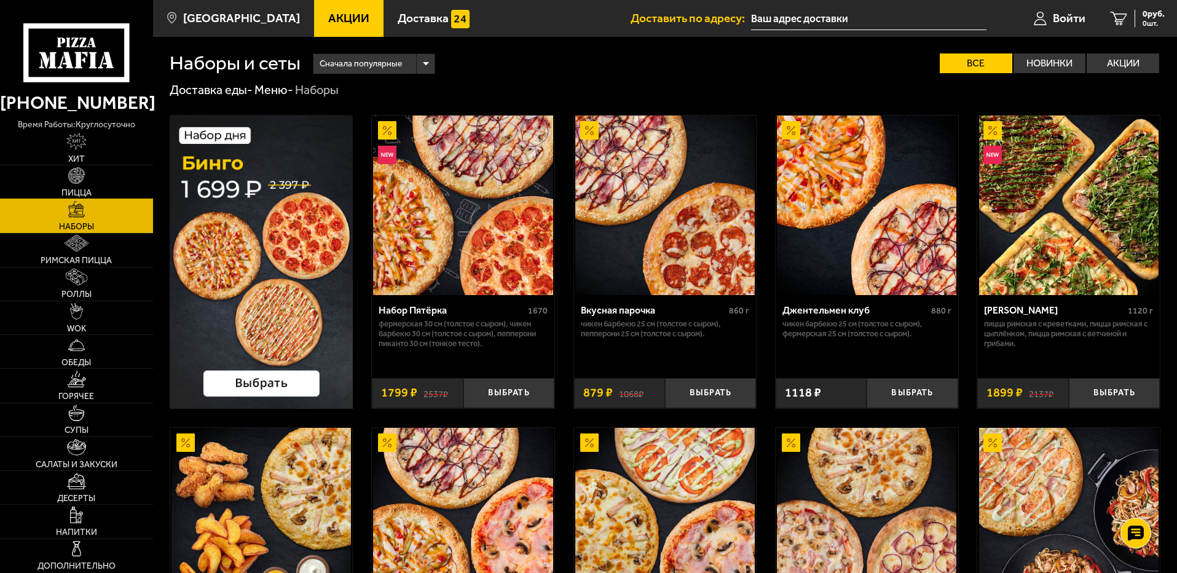
click at [88, 173] on link "Пицца" at bounding box center [76, 181] width 153 height 33
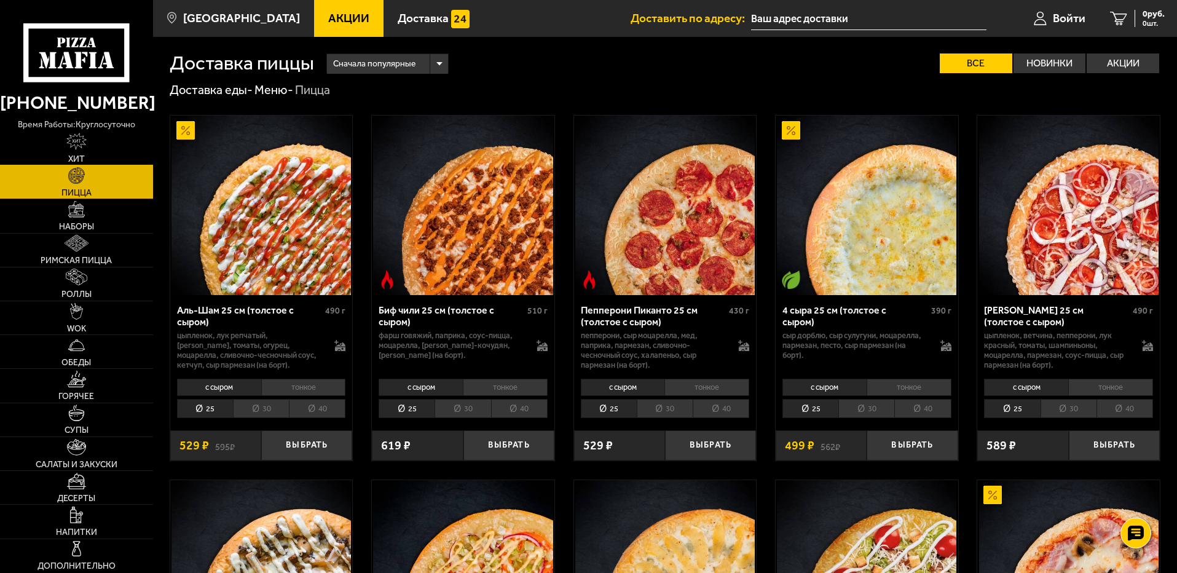
click at [94, 149] on link "Хит" at bounding box center [76, 147] width 153 height 33
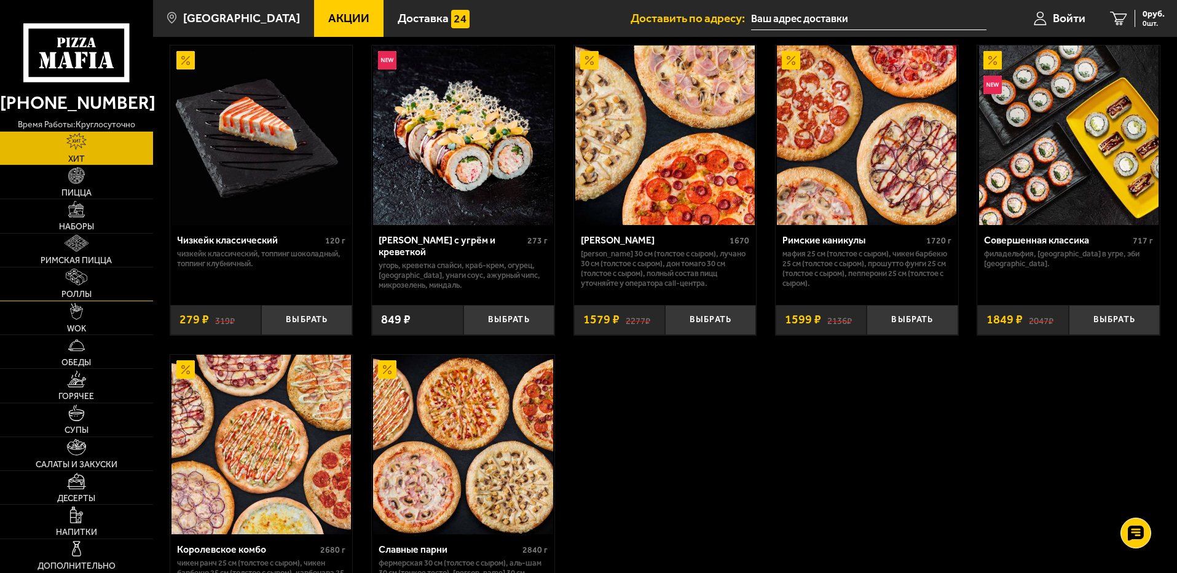
scroll to position [799, 0]
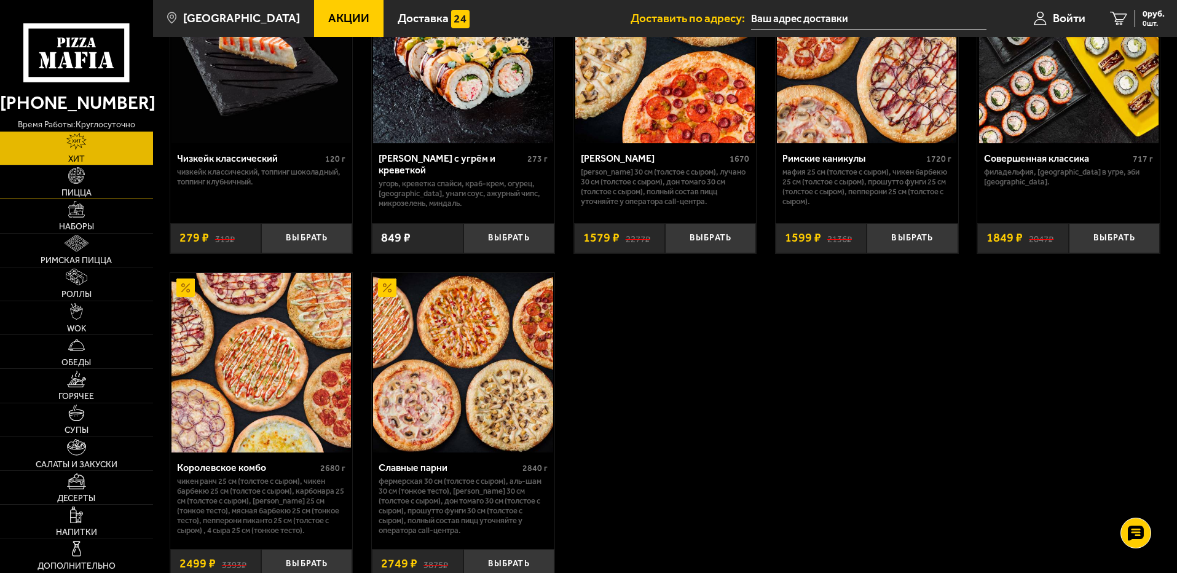
drag, startPoint x: 107, startPoint y: 202, endPoint x: 104, endPoint y: 186, distance: 16.2
click at [106, 202] on link "Наборы" at bounding box center [76, 215] width 153 height 33
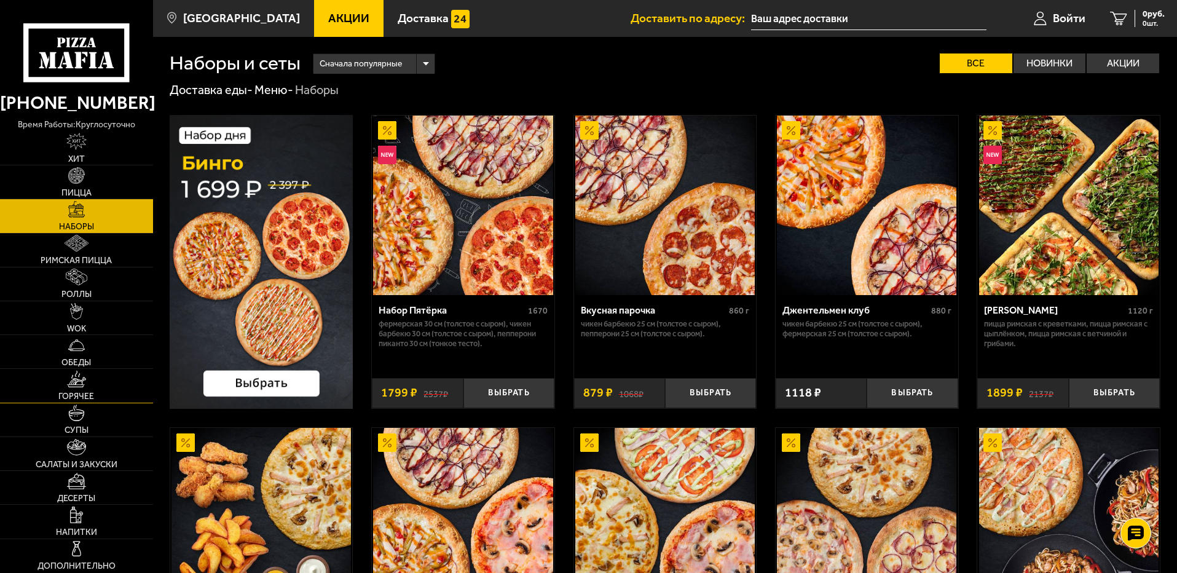
click at [119, 393] on link "Горячее" at bounding box center [76, 385] width 153 height 33
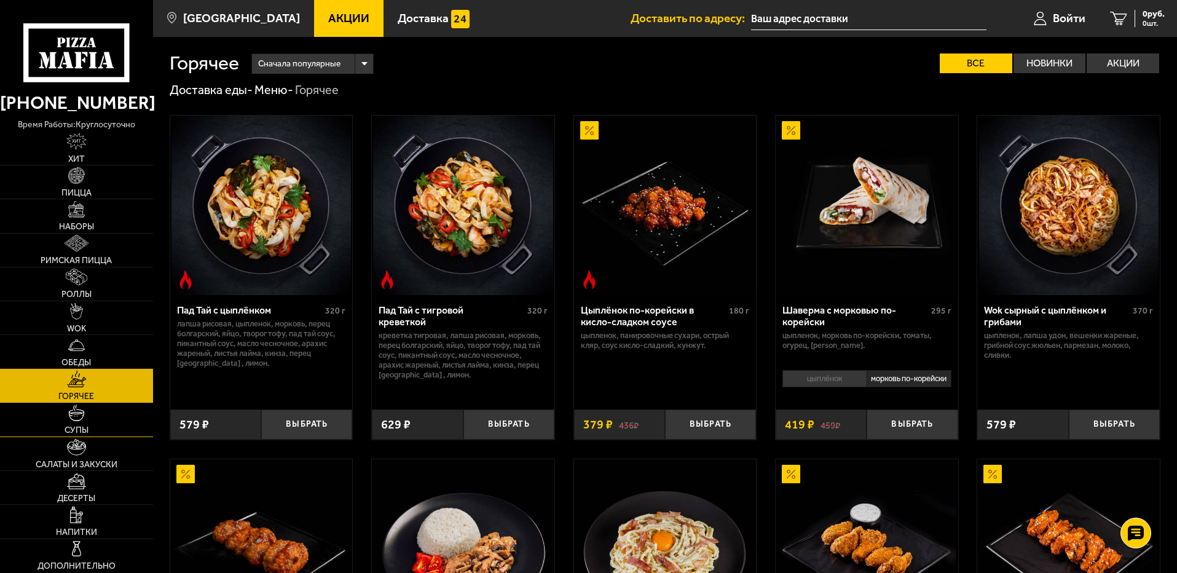
click at [123, 413] on link "Супы" at bounding box center [76, 419] width 153 height 33
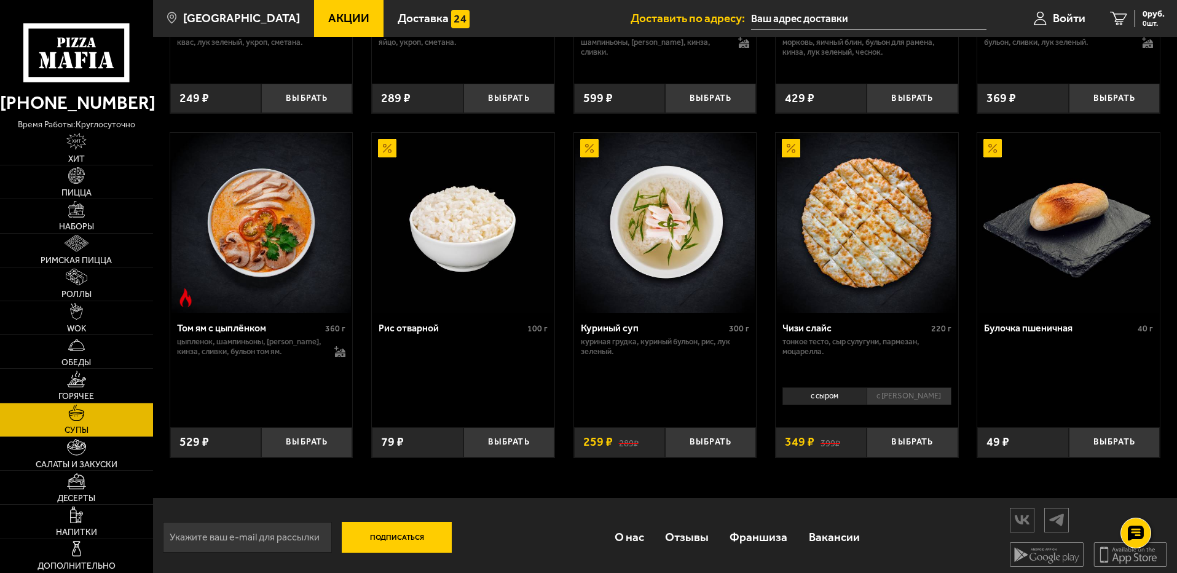
scroll to position [439, 0]
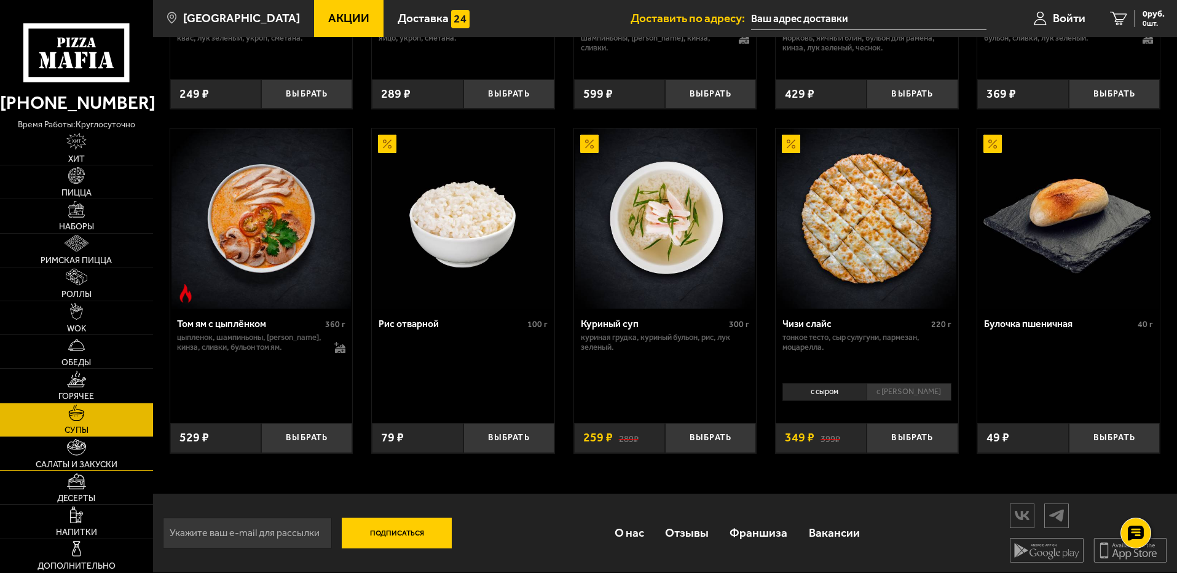
click at [129, 451] on link "Салаты и закуски" at bounding box center [76, 453] width 153 height 33
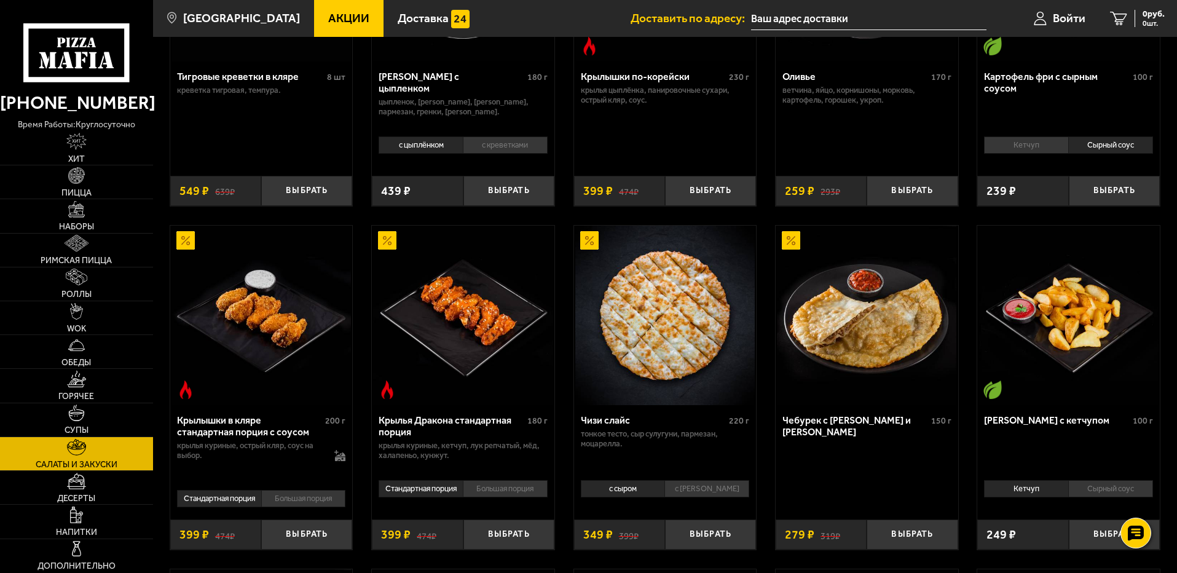
scroll to position [307, 0]
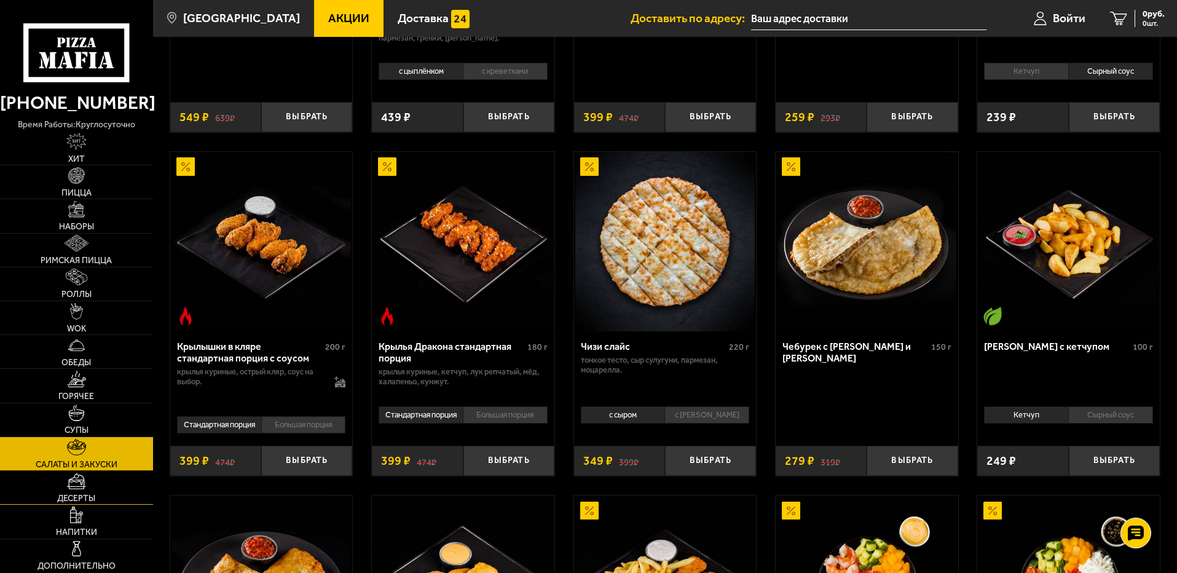
click at [116, 496] on link "Десерты" at bounding box center [76, 487] width 153 height 33
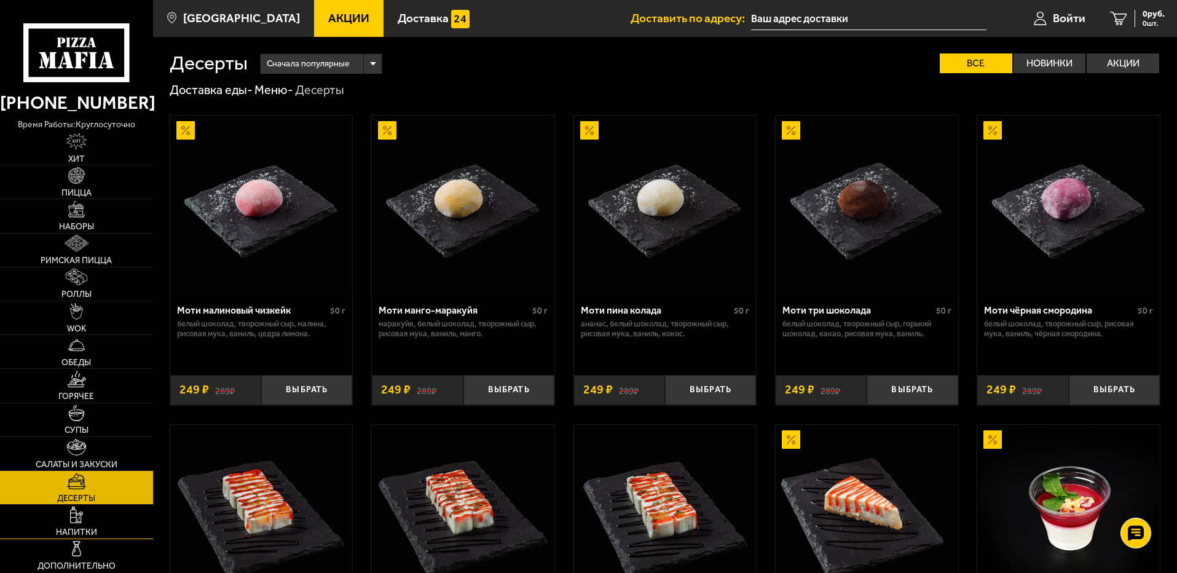
click at [85, 520] on link "Напитки" at bounding box center [76, 520] width 153 height 33
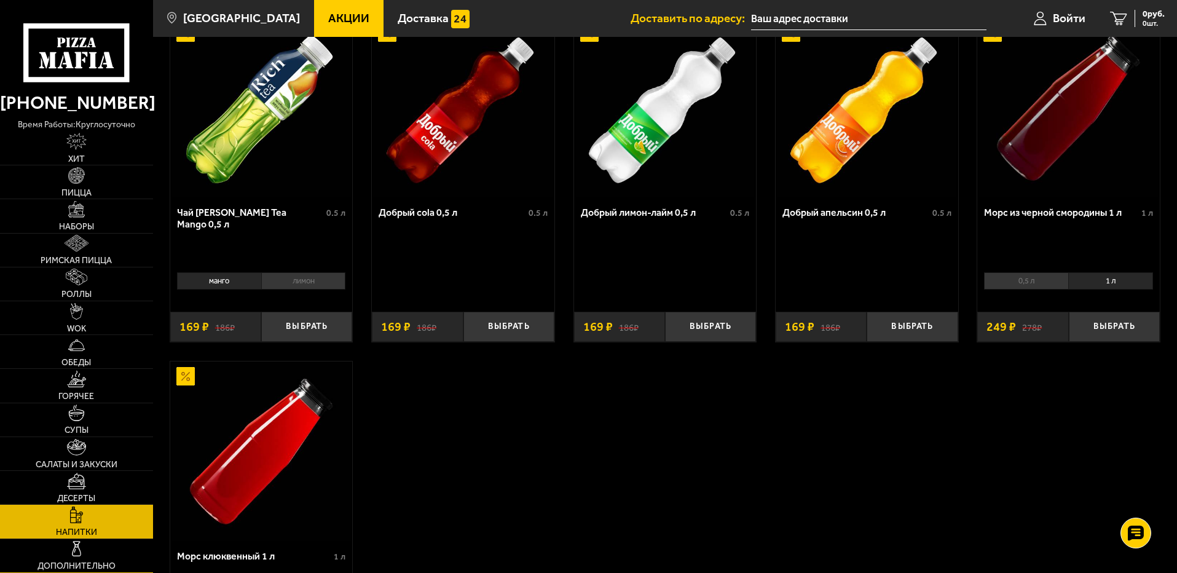
scroll to position [184, 0]
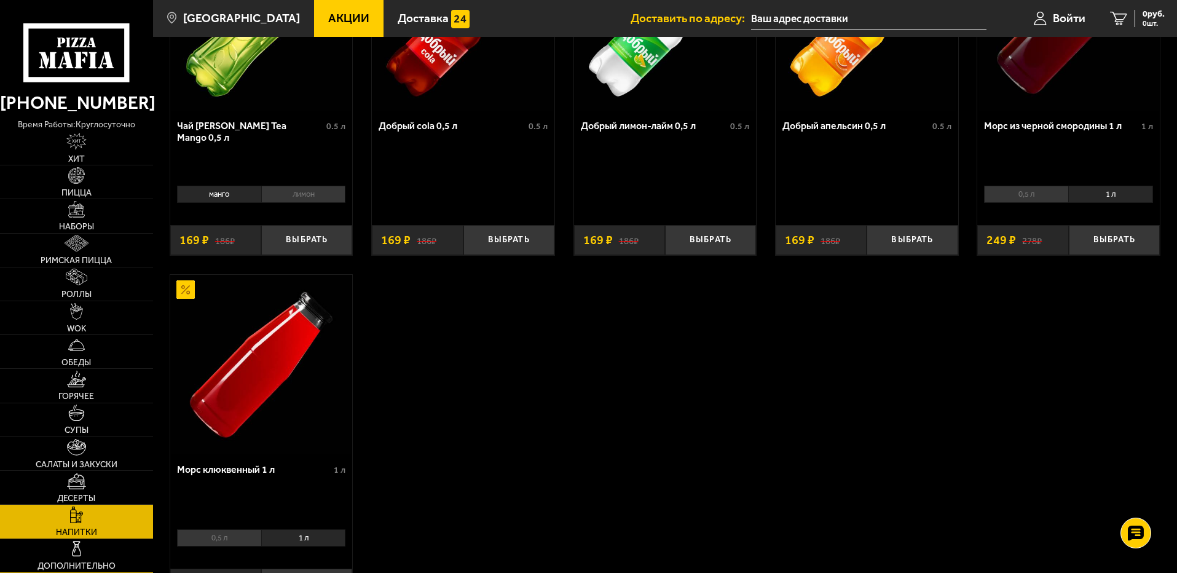
click at [98, 543] on link "Дополнительно" at bounding box center [76, 555] width 153 height 33
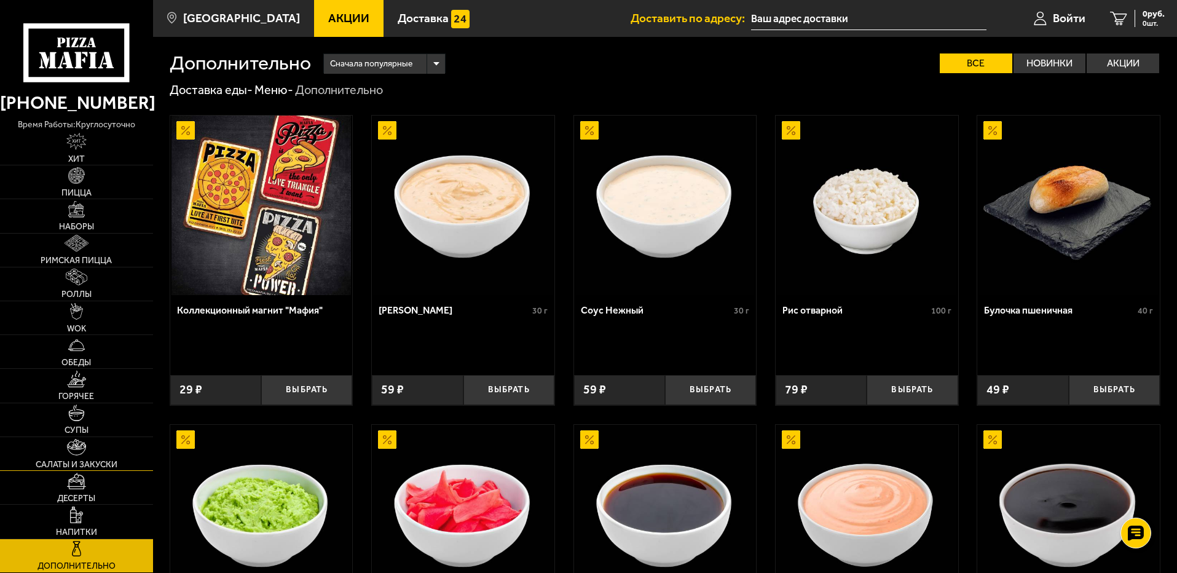
click at [60, 450] on link "Салаты и закуски" at bounding box center [76, 453] width 153 height 33
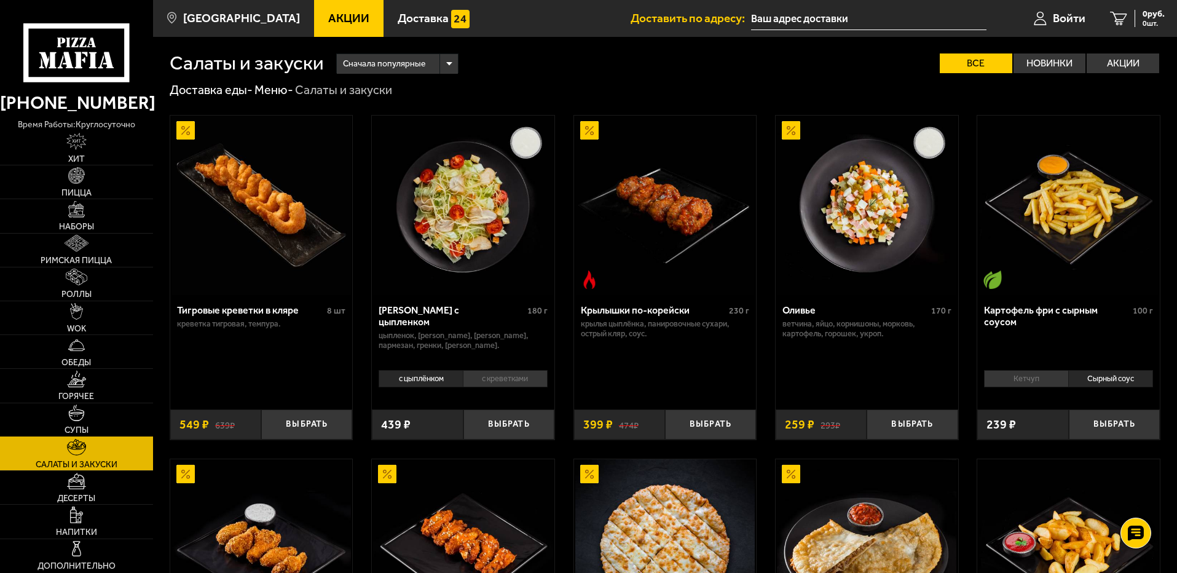
click at [120, 425] on link "Супы" at bounding box center [76, 419] width 153 height 33
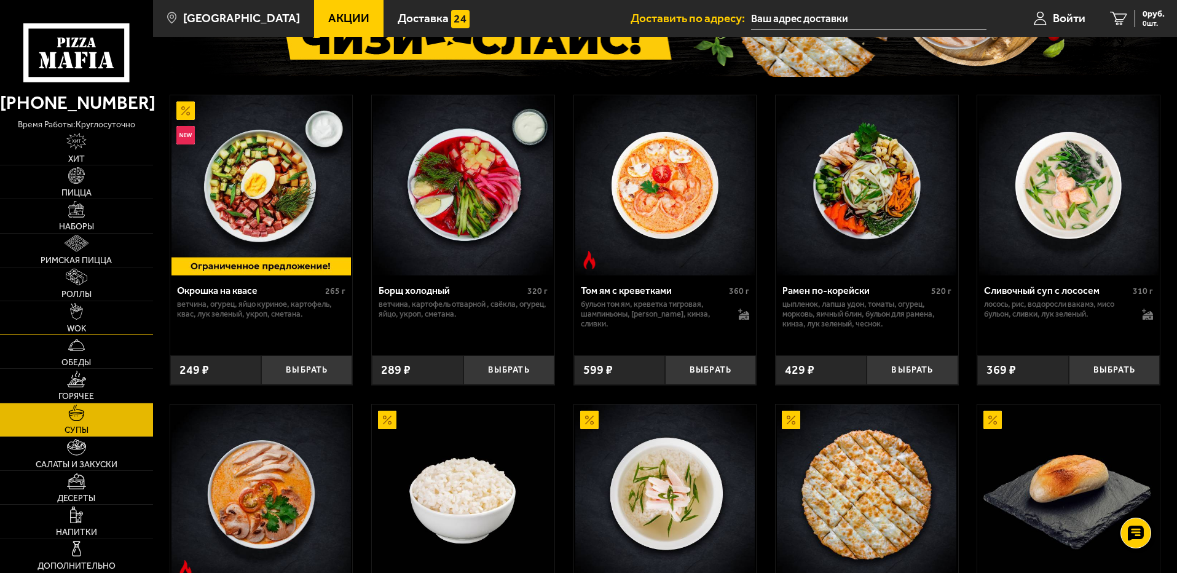
scroll to position [61, 0]
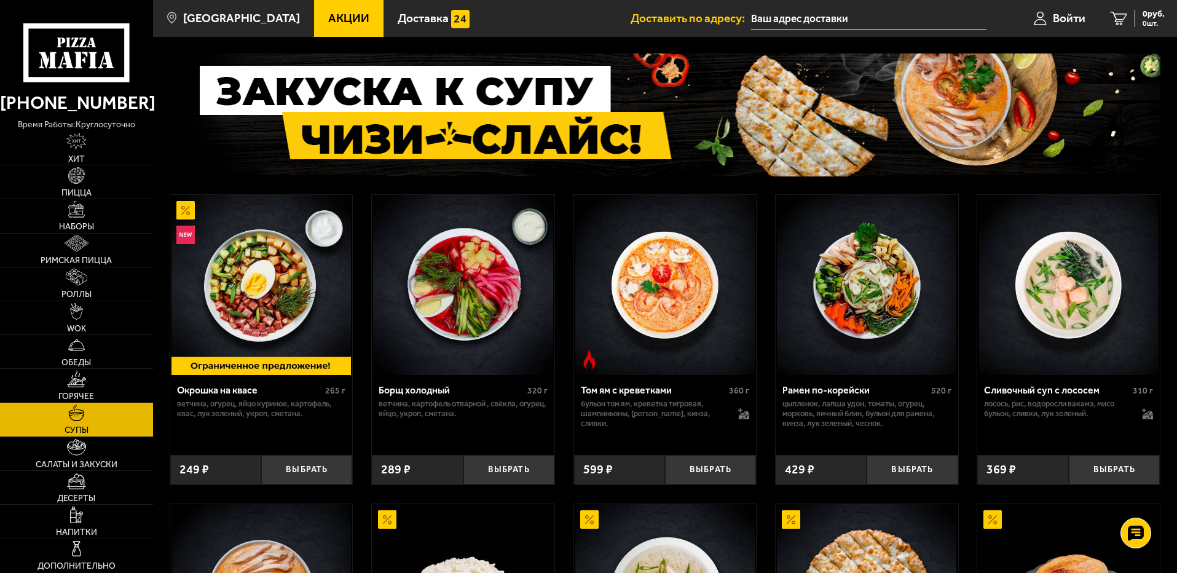
click at [106, 389] on link "Горячее" at bounding box center [76, 385] width 153 height 33
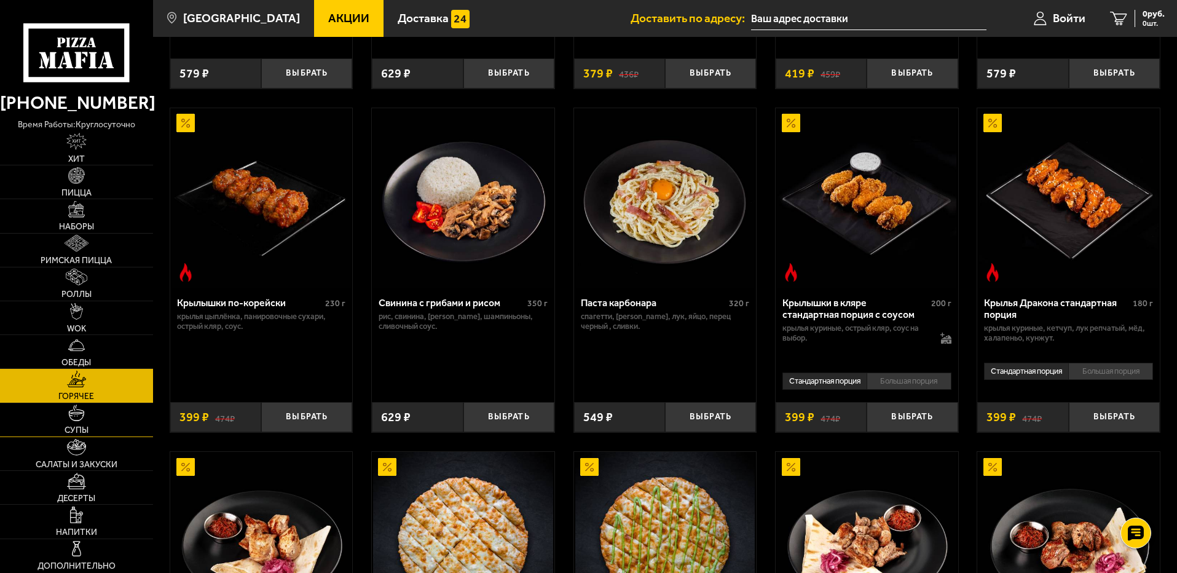
scroll to position [159, 0]
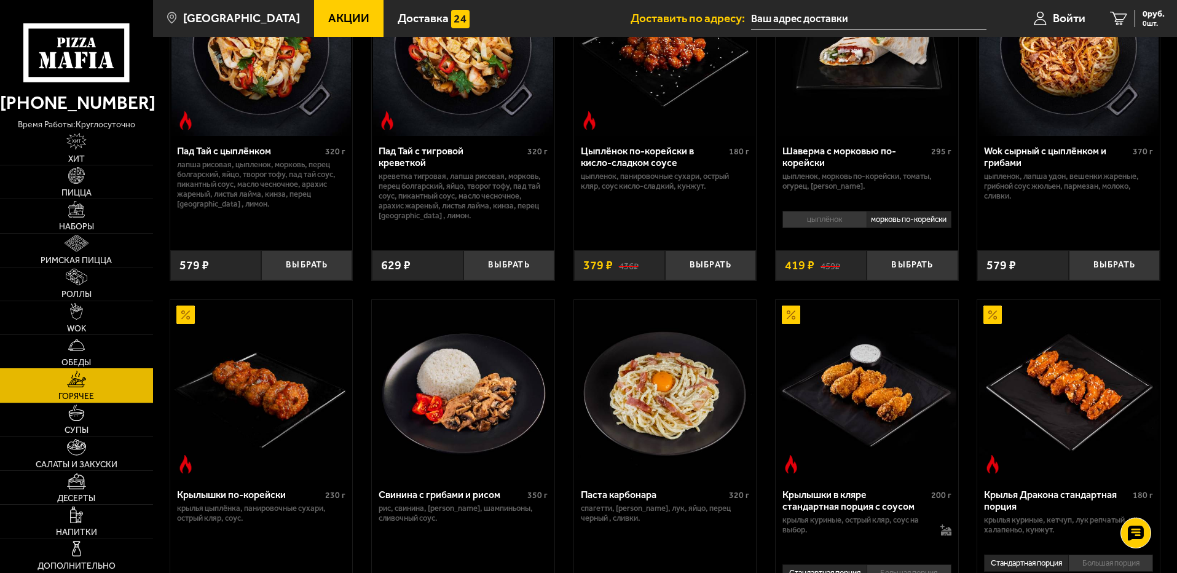
click at [87, 355] on link "Обеды" at bounding box center [76, 351] width 153 height 33
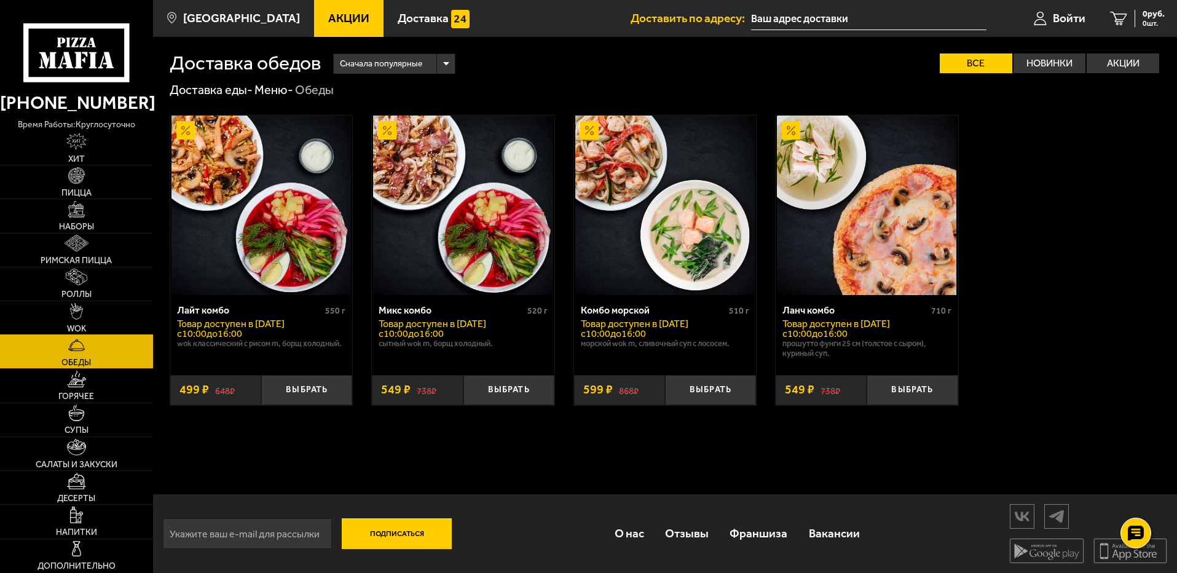
click at [108, 327] on link "WOK" at bounding box center [76, 317] width 153 height 33
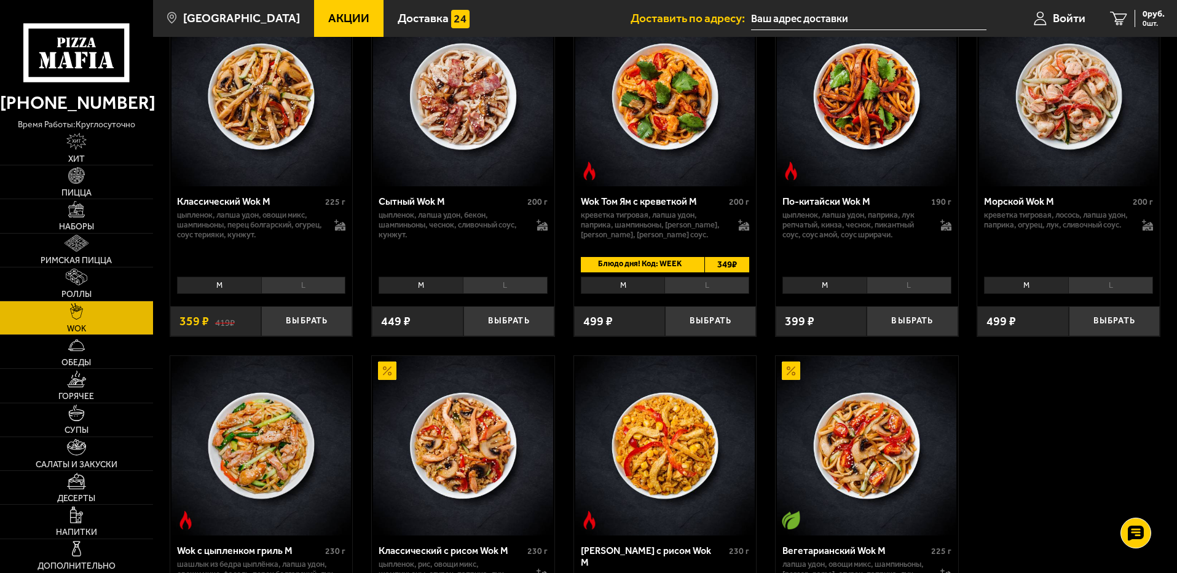
scroll to position [369, 0]
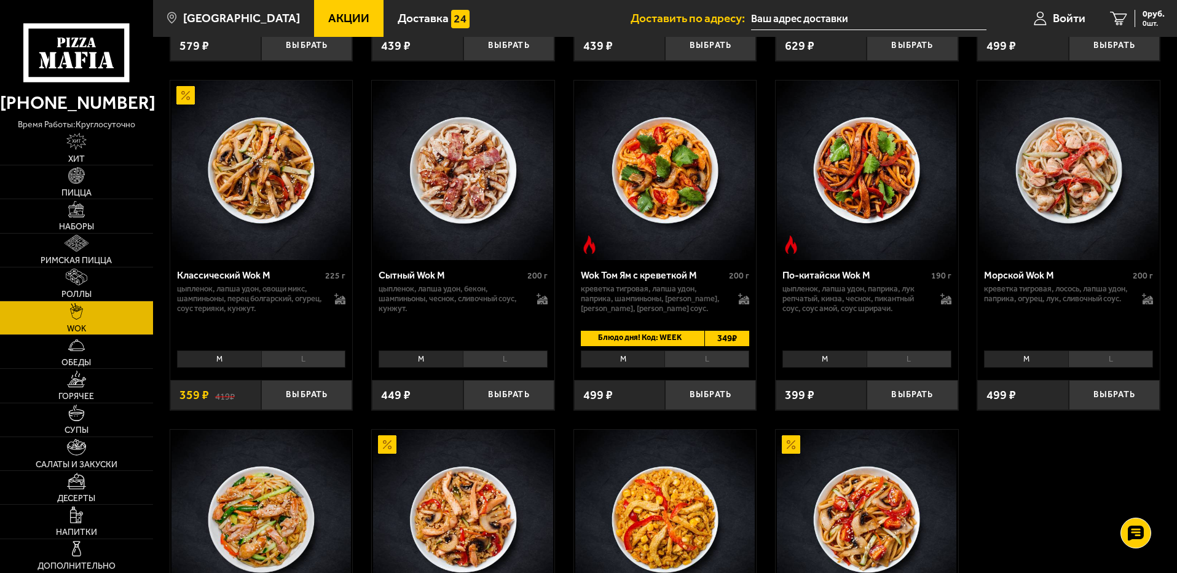
click at [689, 362] on li "L" at bounding box center [706, 358] width 85 height 17
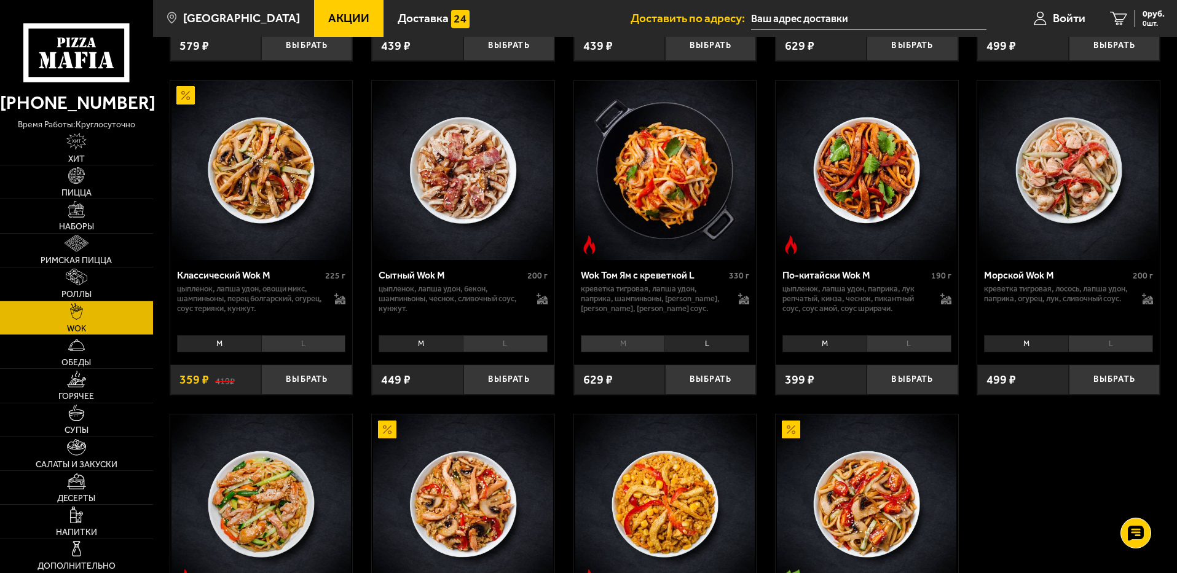
click at [638, 346] on li "M" at bounding box center [623, 343] width 84 height 17
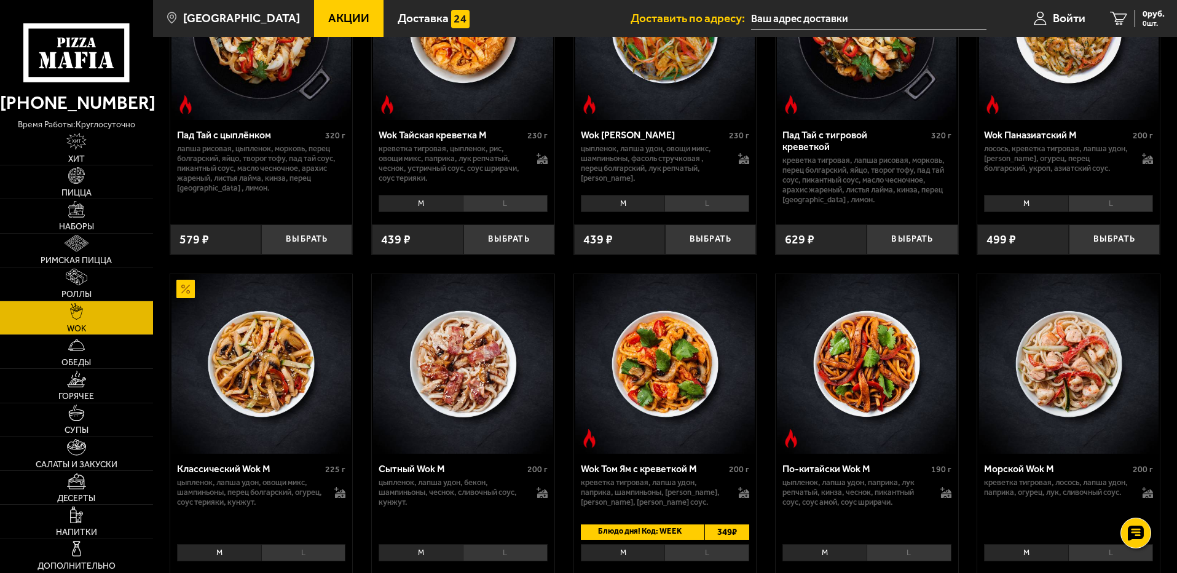
scroll to position [0, 0]
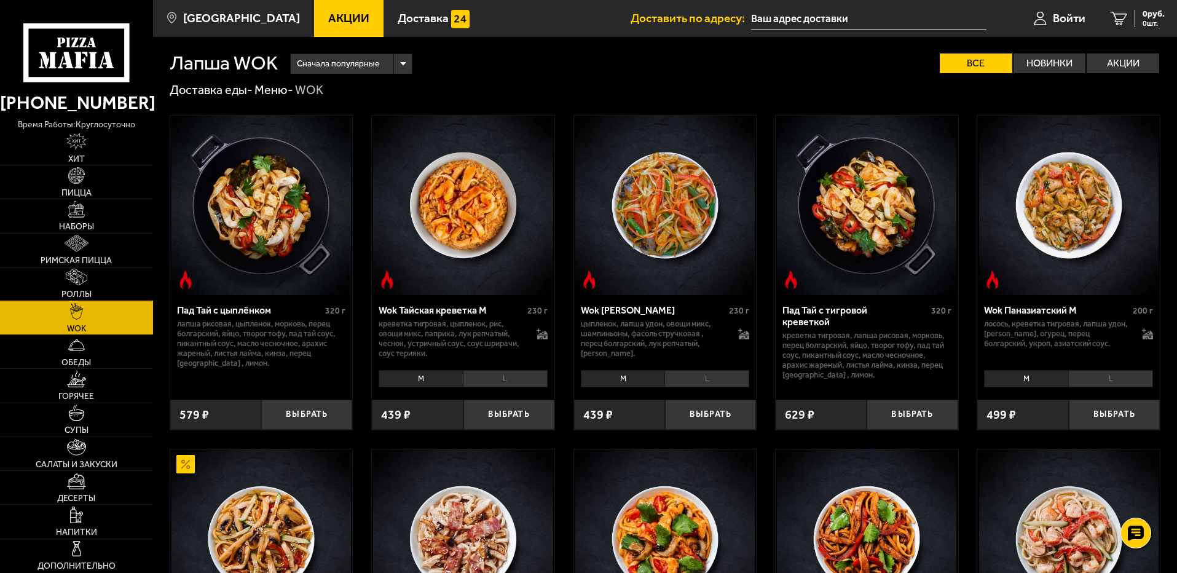
click at [105, 287] on link "Роллы" at bounding box center [76, 283] width 153 height 33
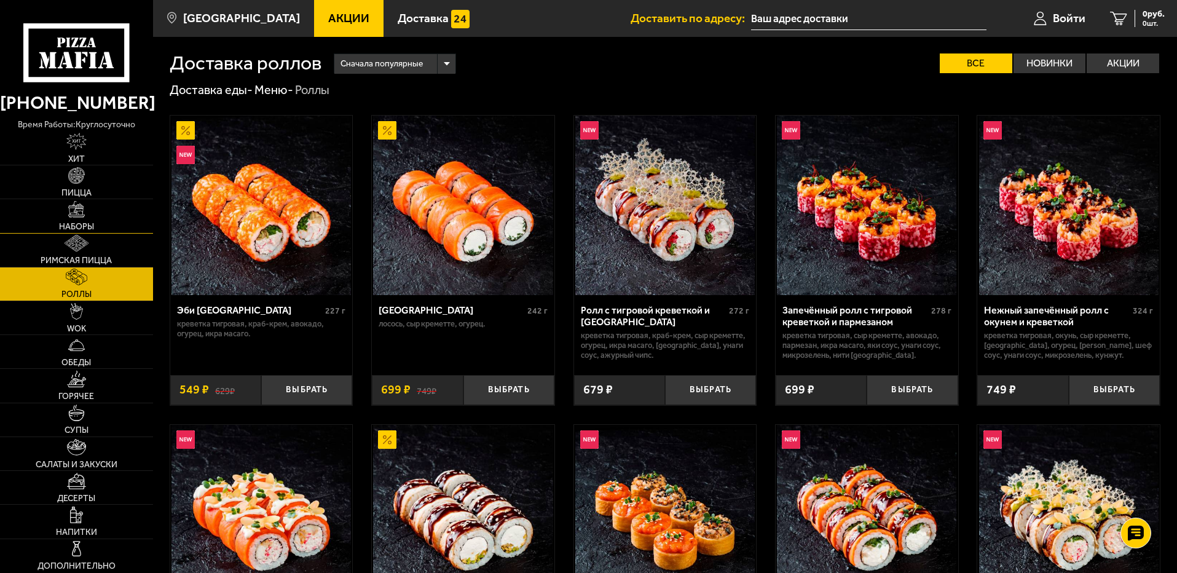
click at [84, 204] on img at bounding box center [76, 209] width 17 height 17
